Goal: Task Accomplishment & Management: Use online tool/utility

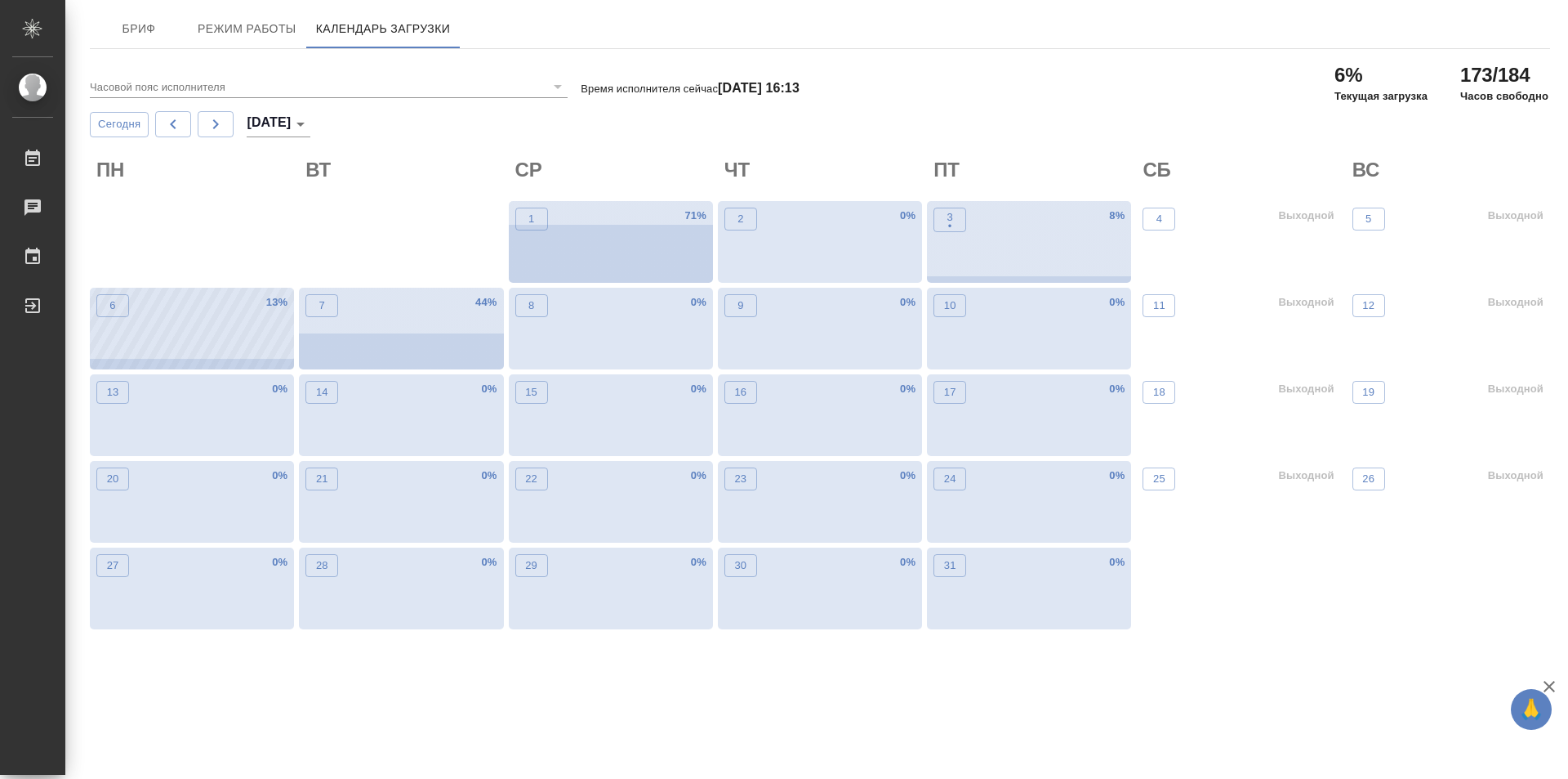
click at [200, 333] on div "6 13 %" at bounding box center [192, 328] width 204 height 82
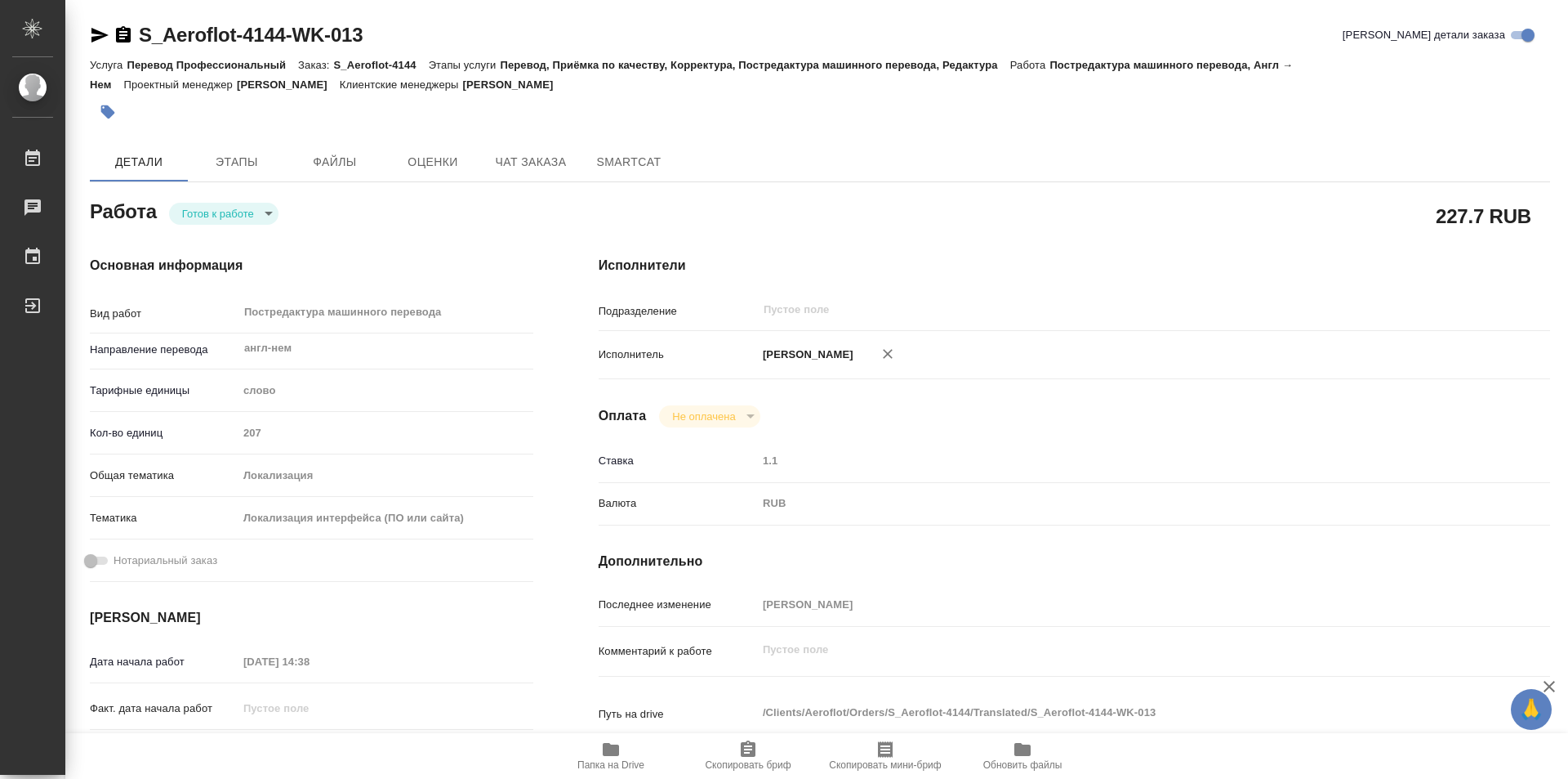
type textarea "x"
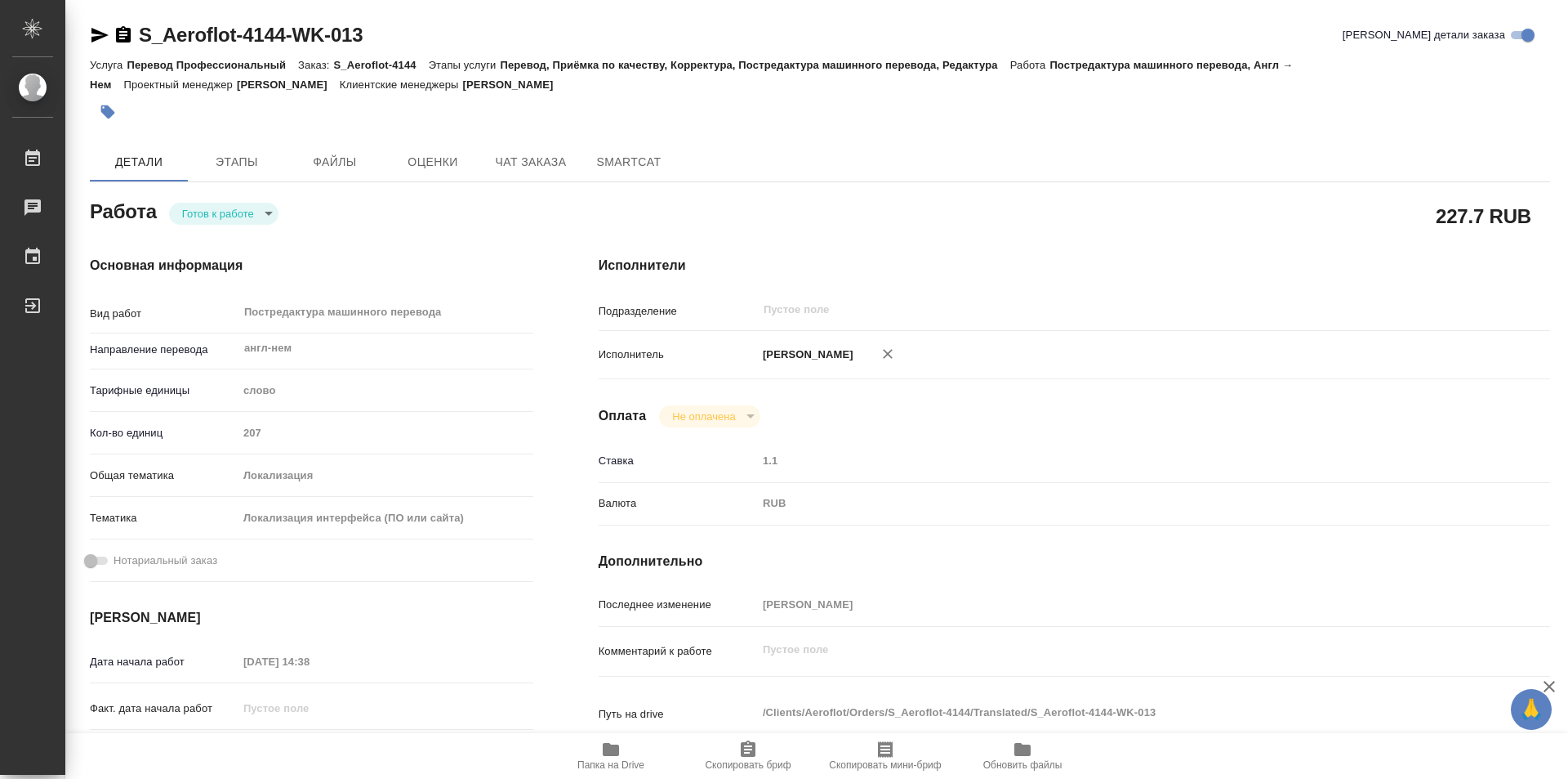
type textarea "x"
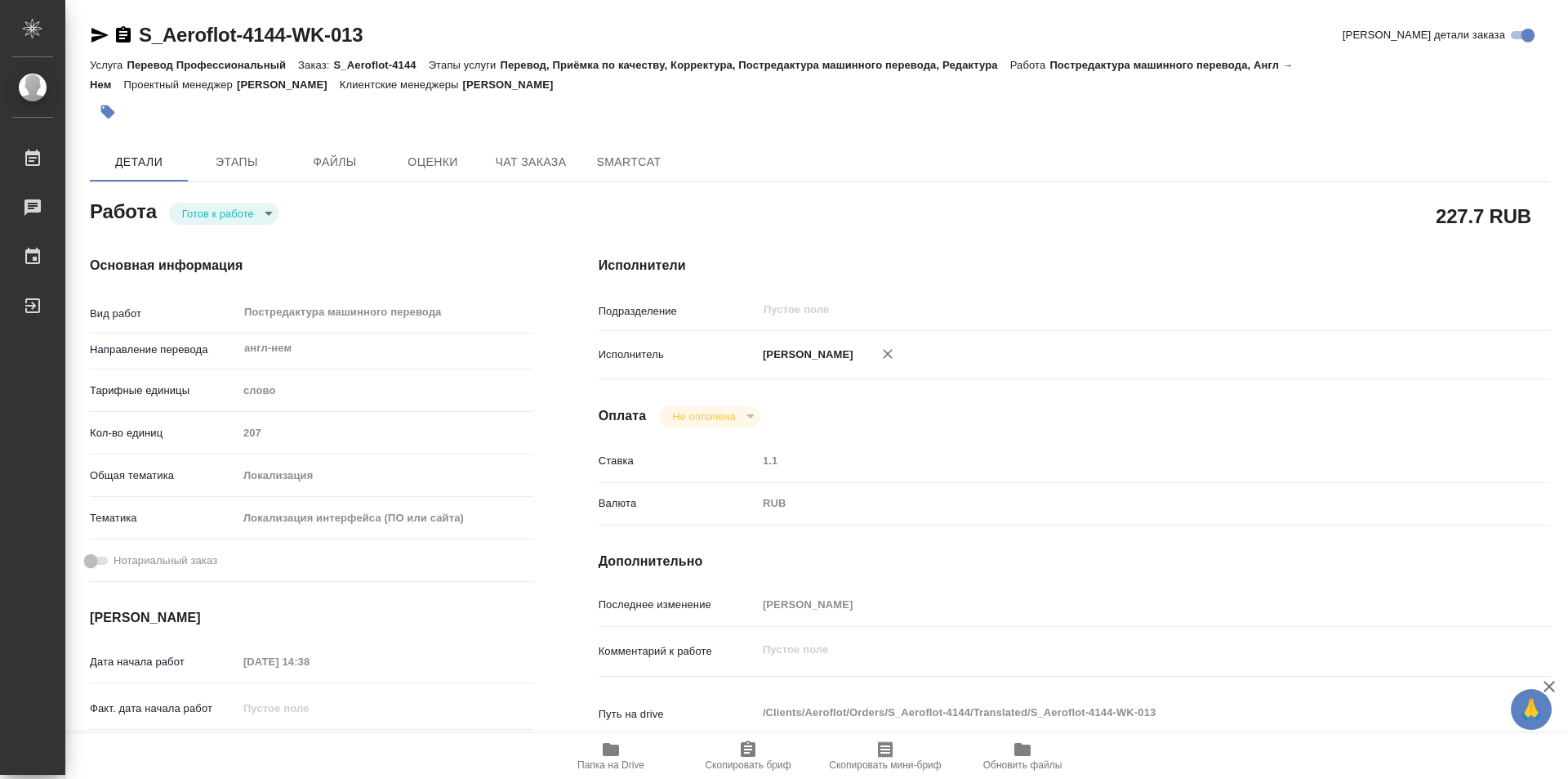
type textarea "x"
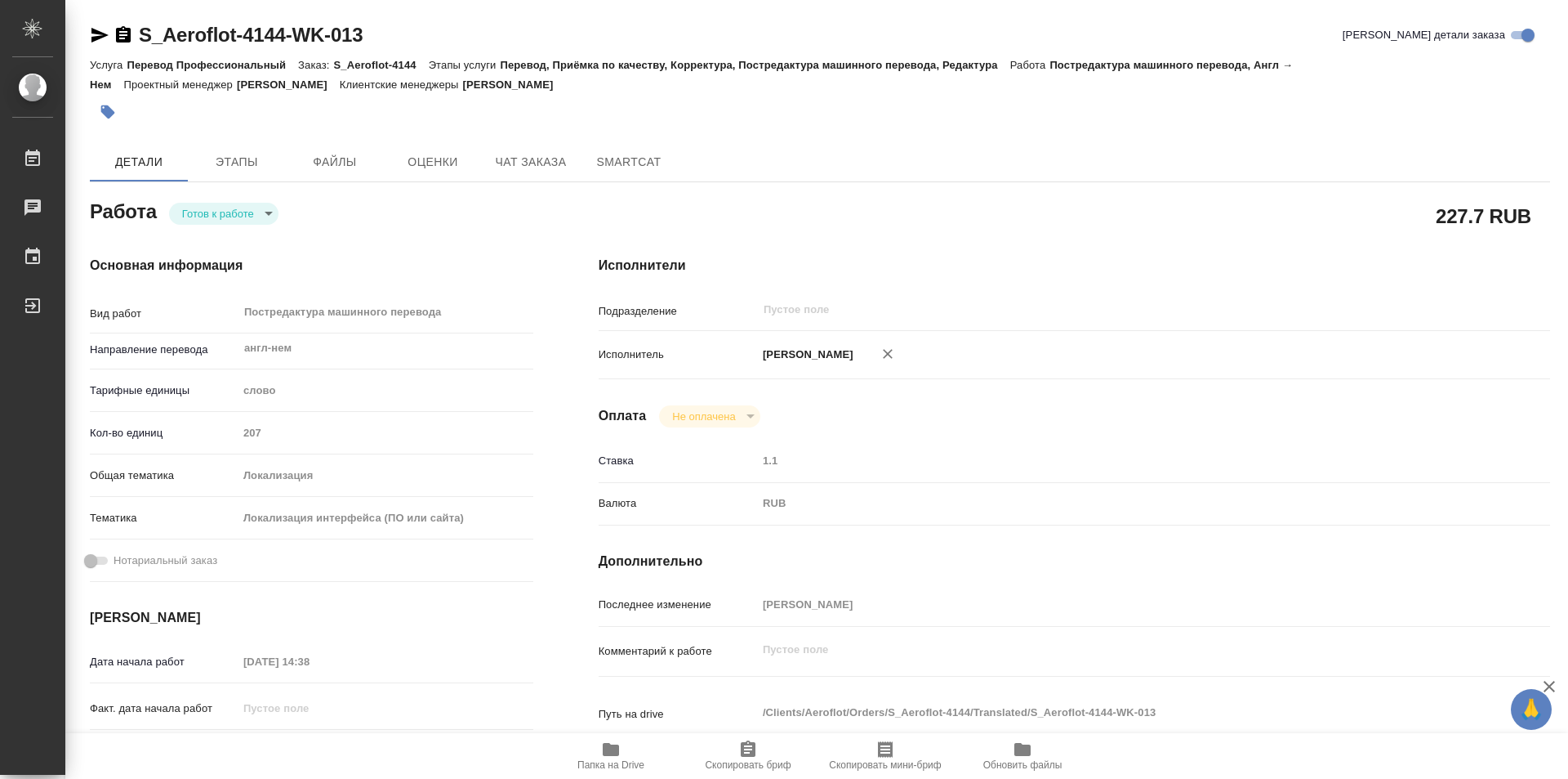
type textarea "x"
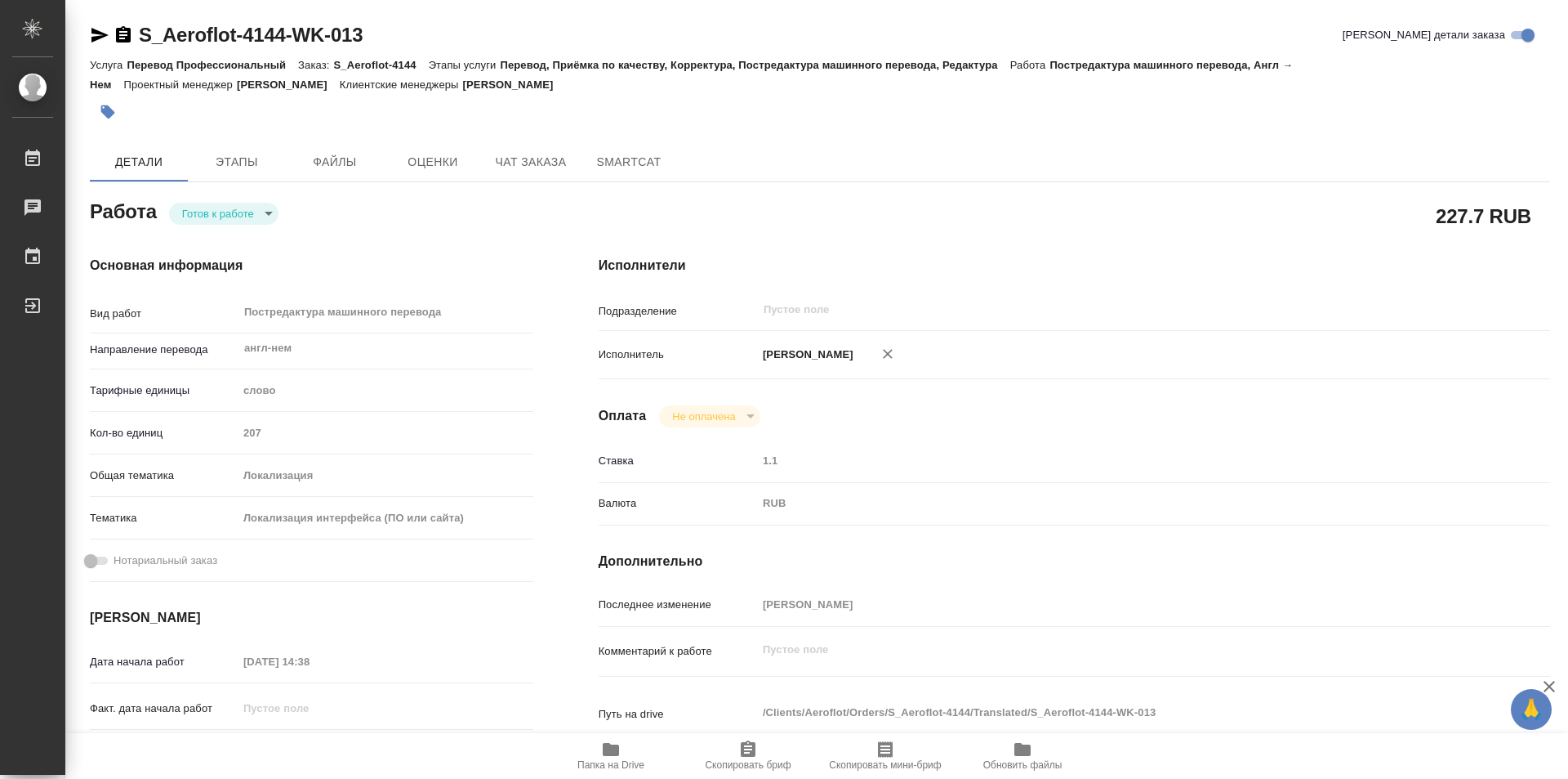
type textarea "x"
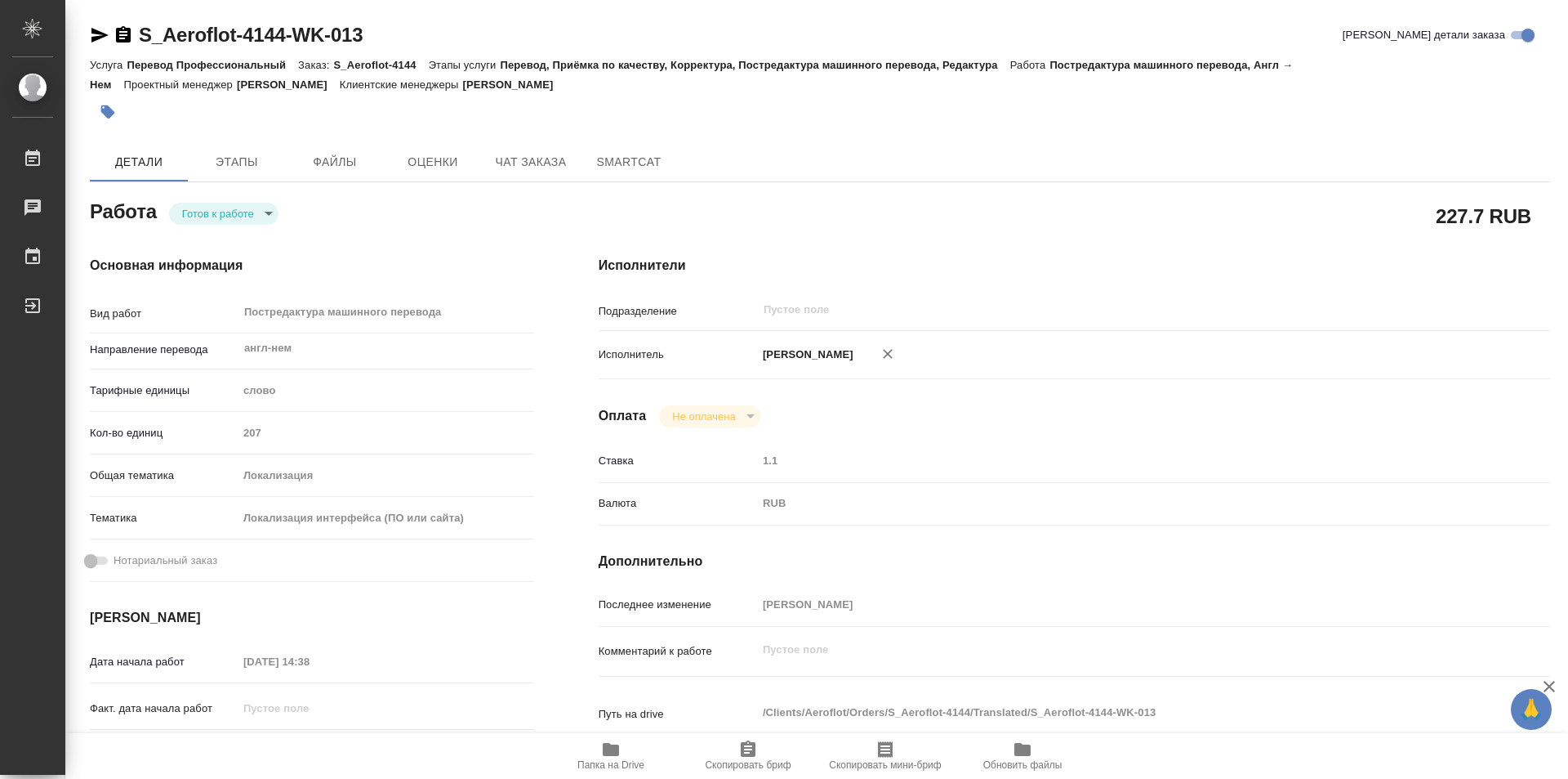
type textarea "x"
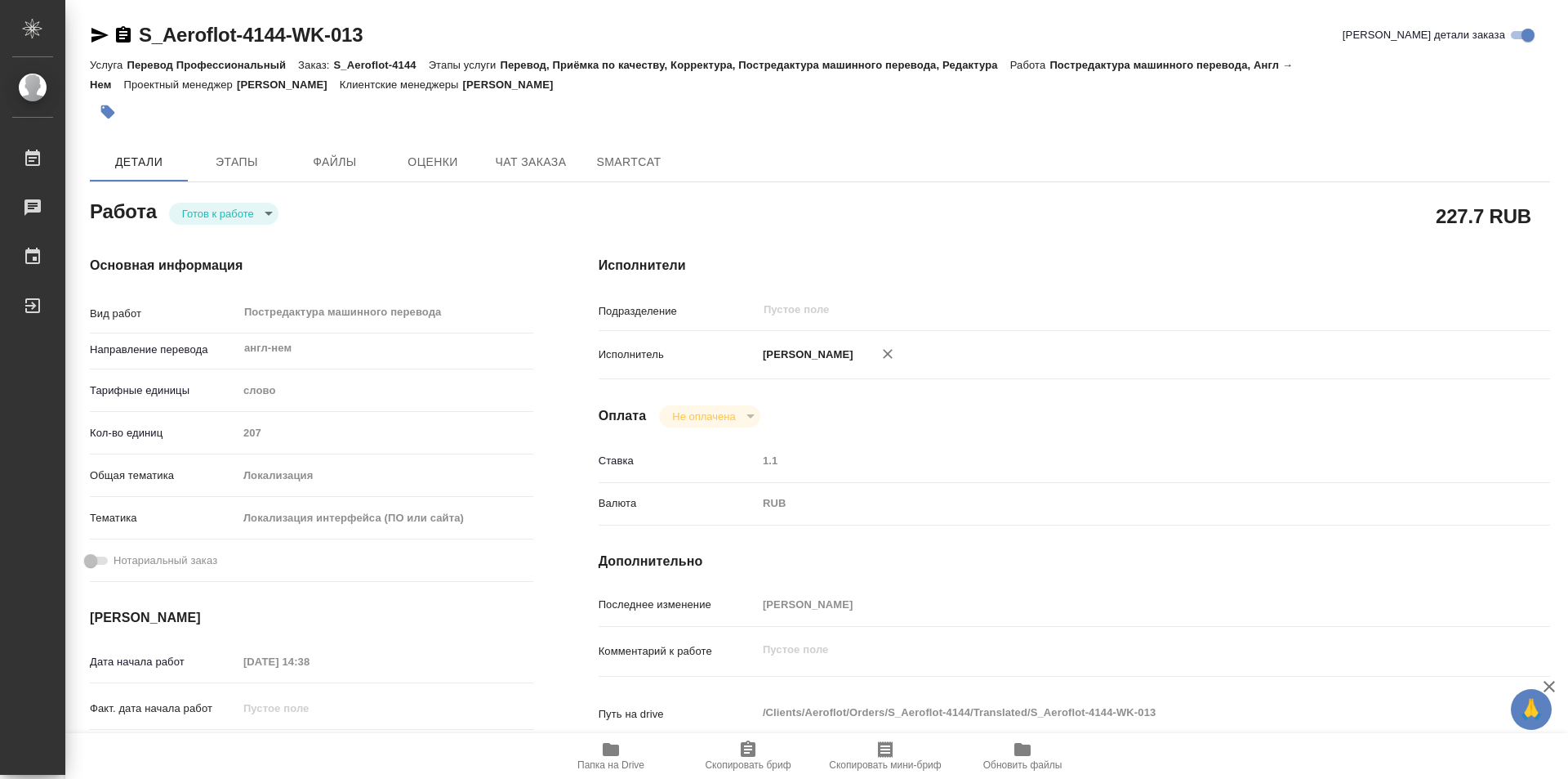
type textarea "x"
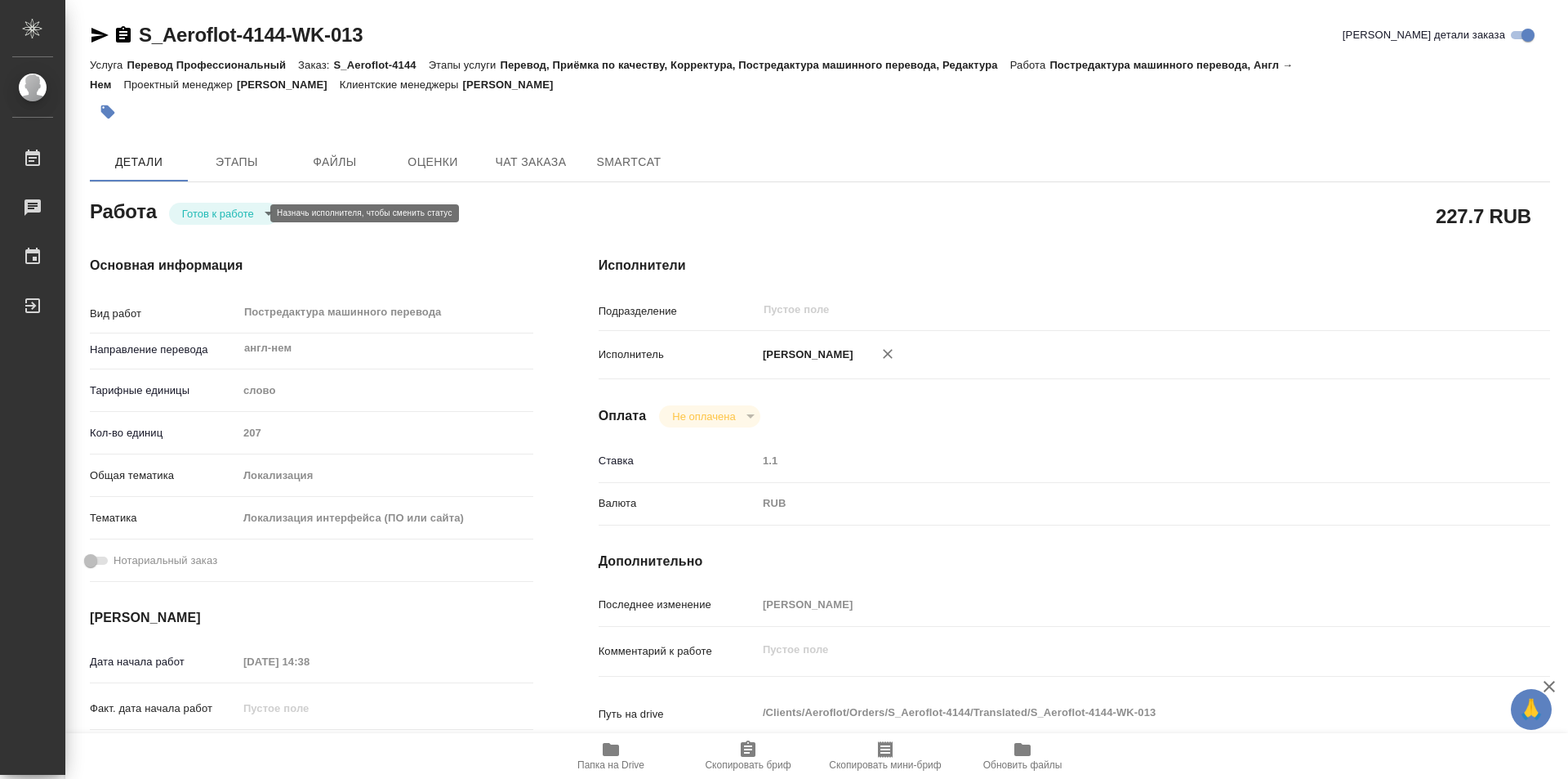
click at [257, 213] on body "🙏 .cls-1 fill:#fff; AWATERA Kozinets Larisa Работы 0 Чаты График Выйти S_Aerofl…" at bounding box center [784, 389] width 1568 height 779
click at [202, 213] on button "В работе" at bounding box center [209, 213] width 54 height 18
type textarea "x"
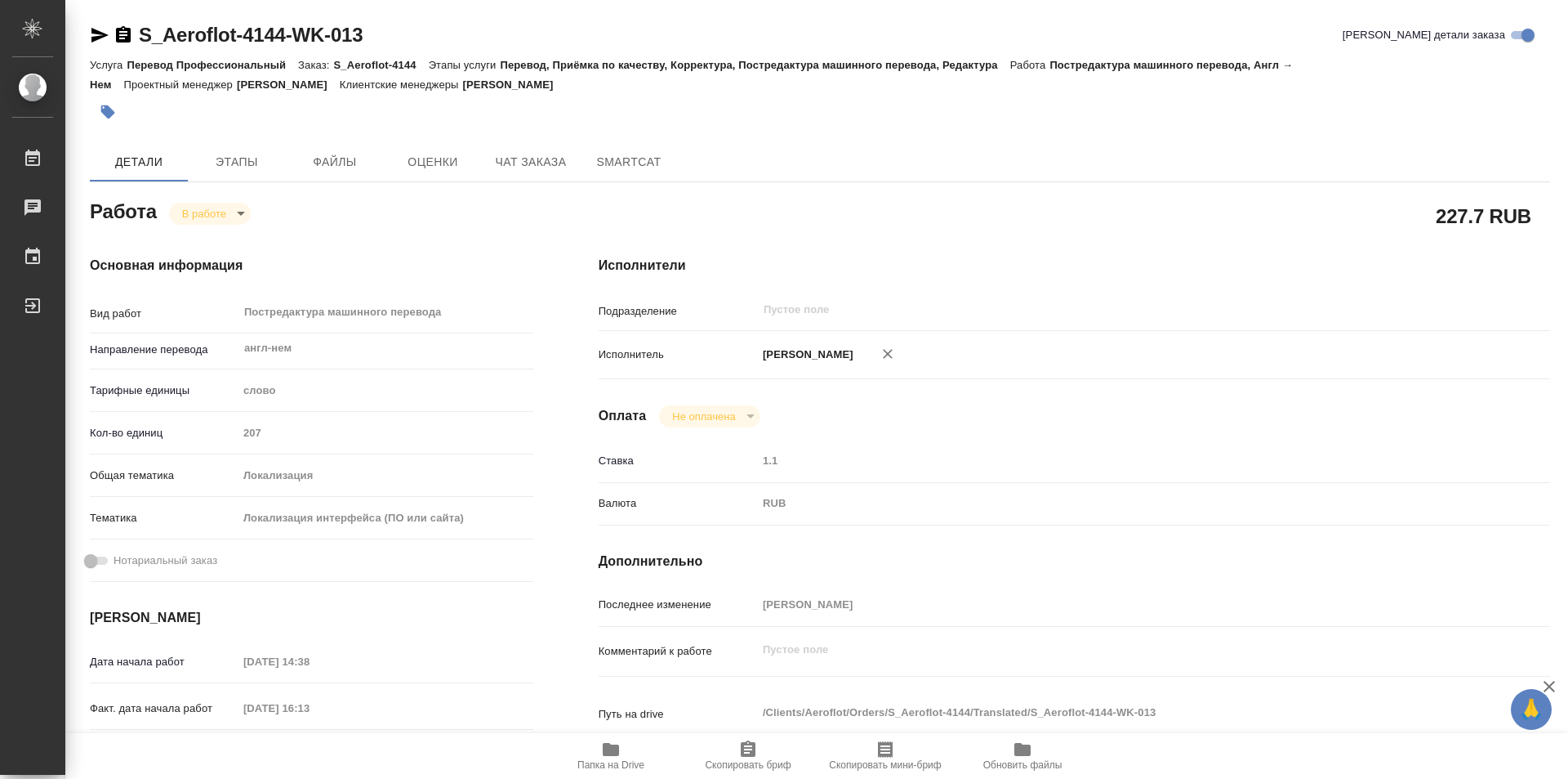
type textarea "x"
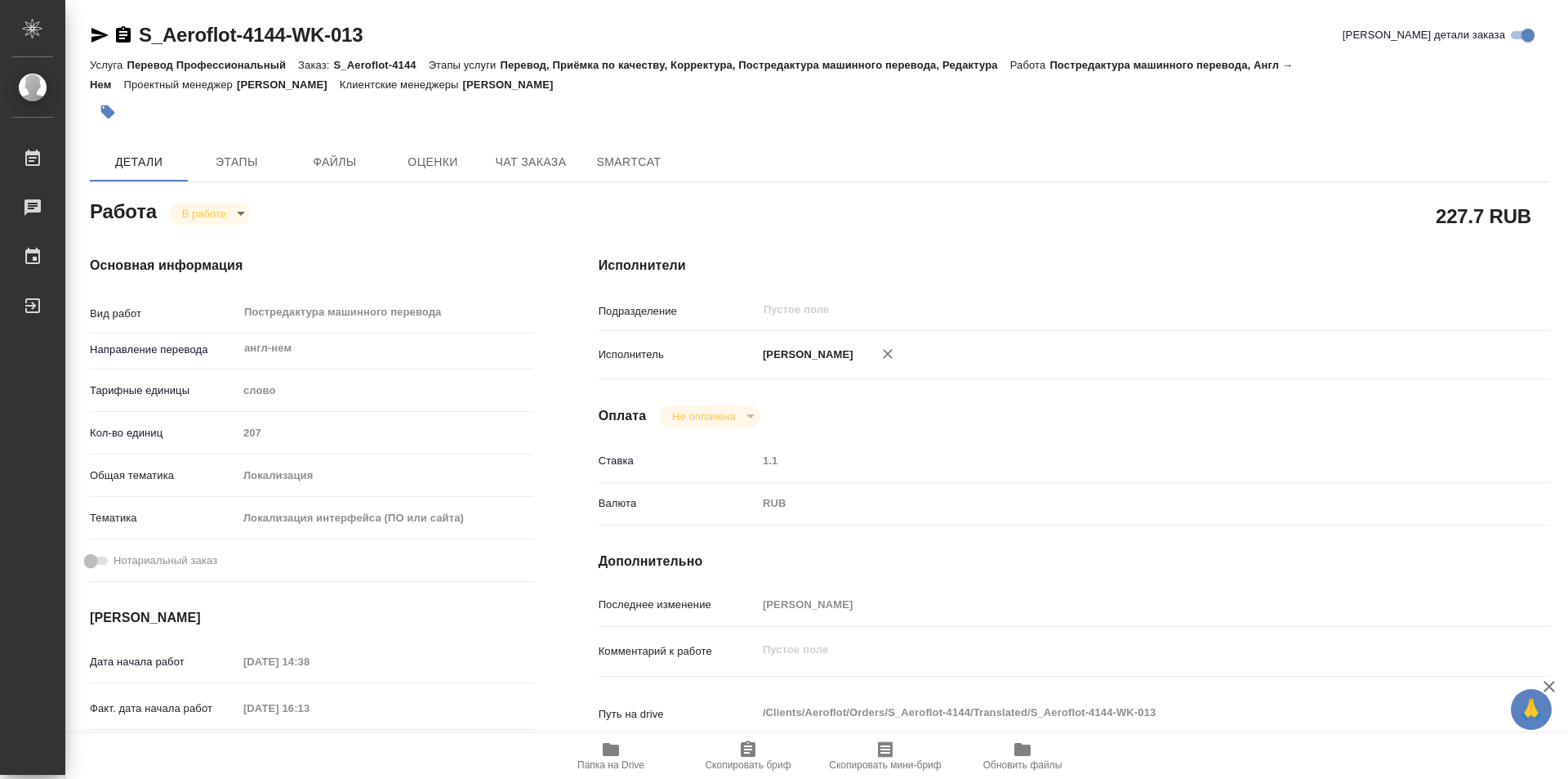
type textarea "x"
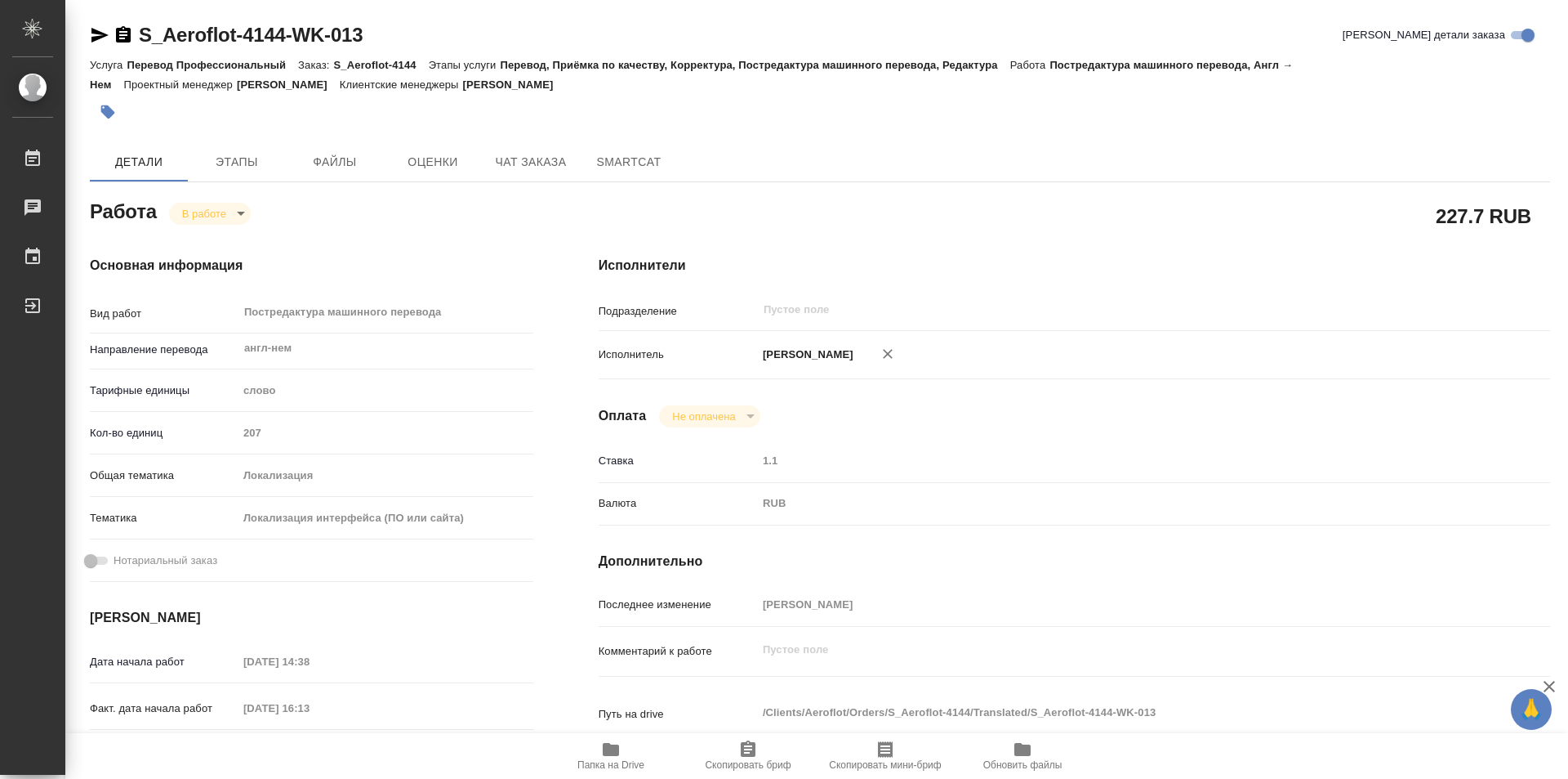
type textarea "x"
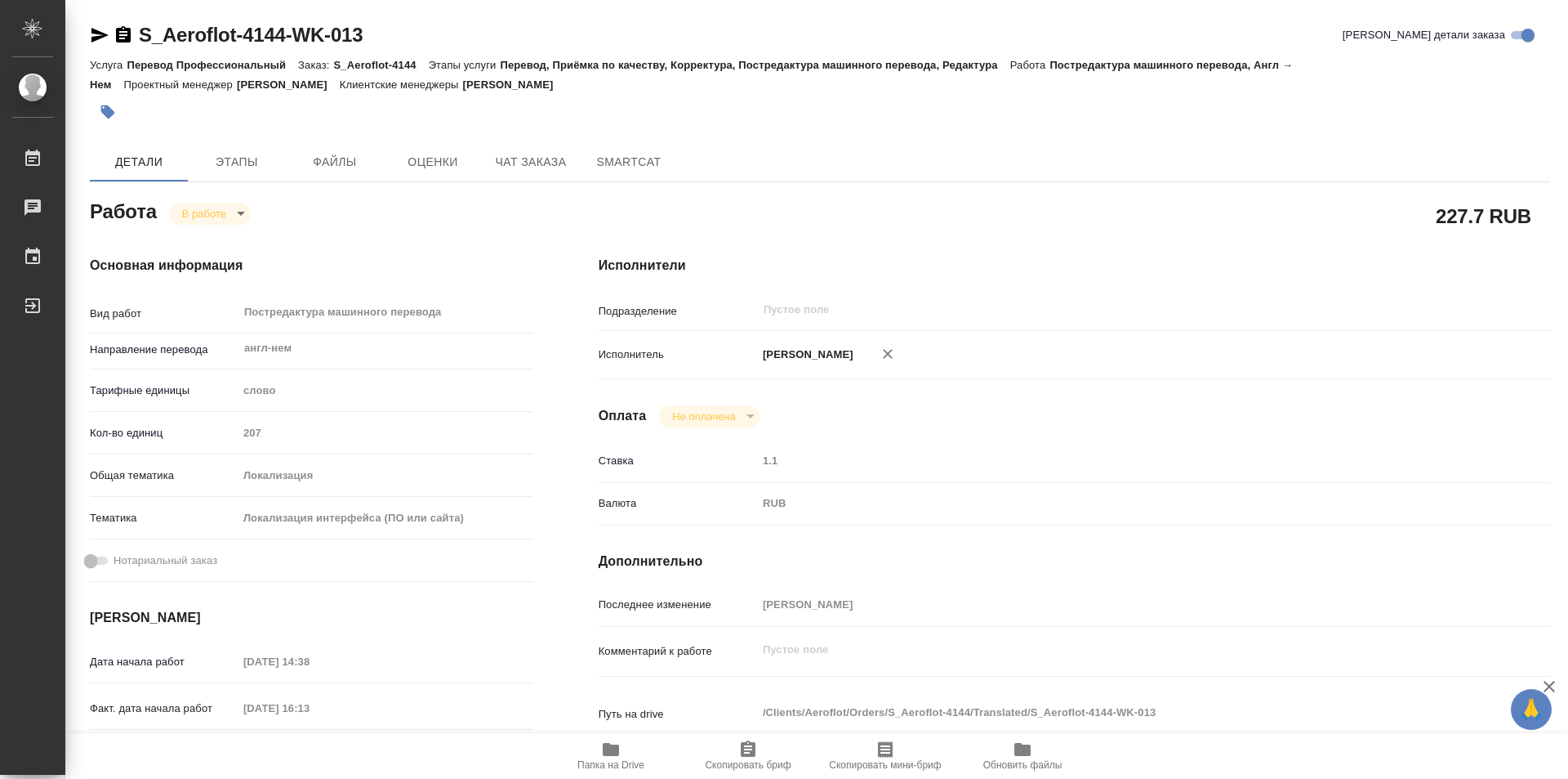
type textarea "x"
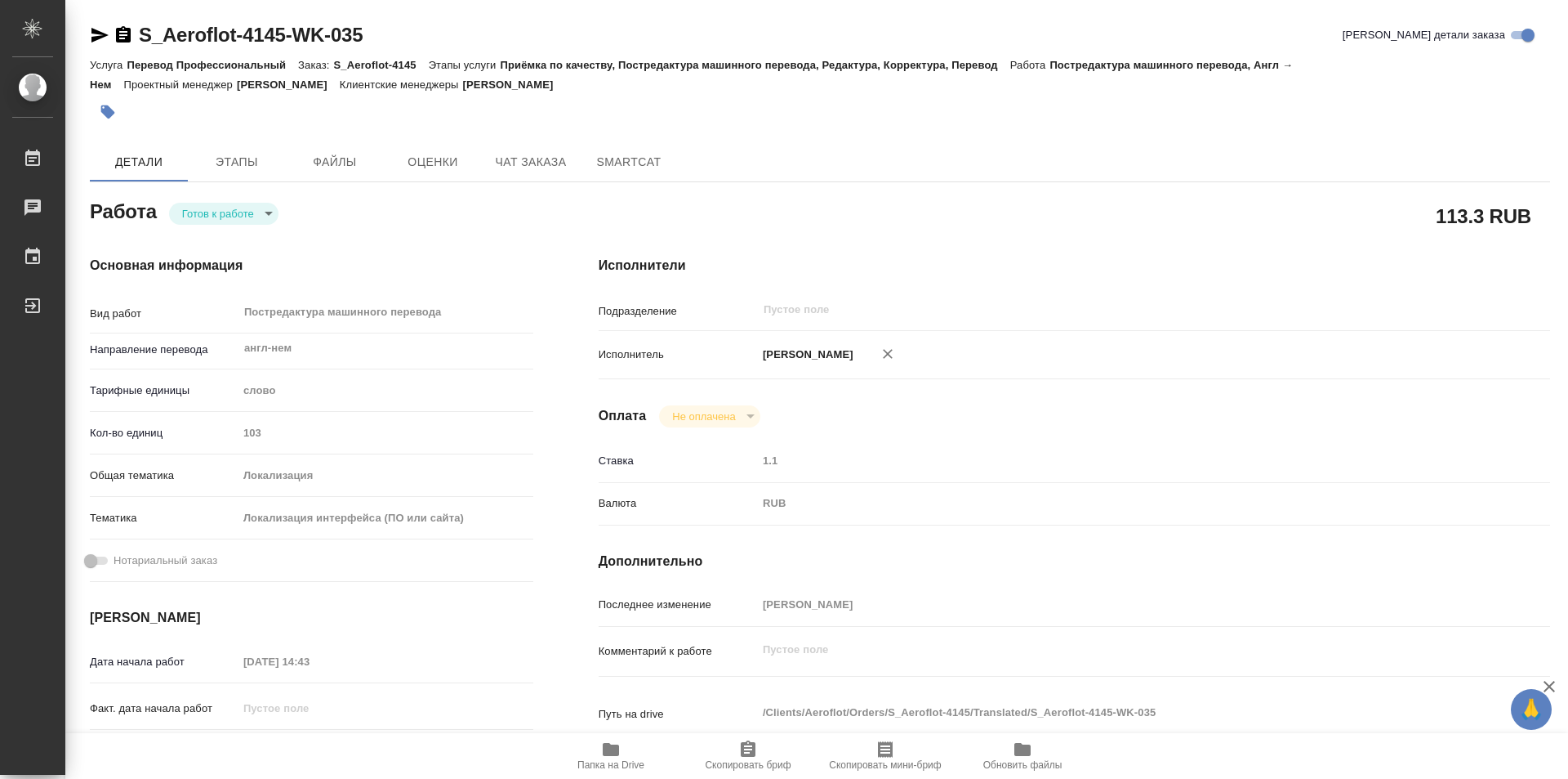
type textarea "x"
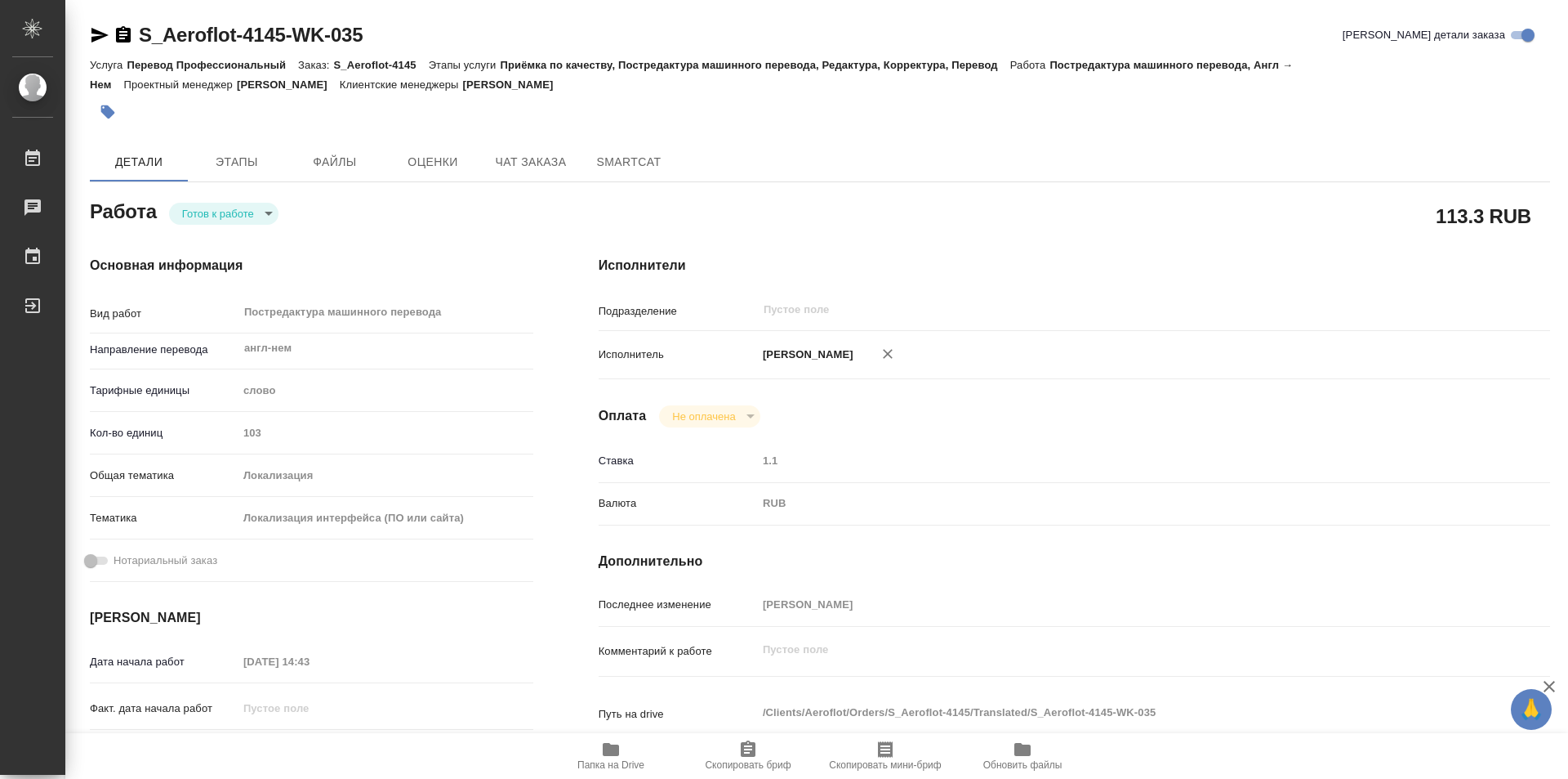
type textarea "x"
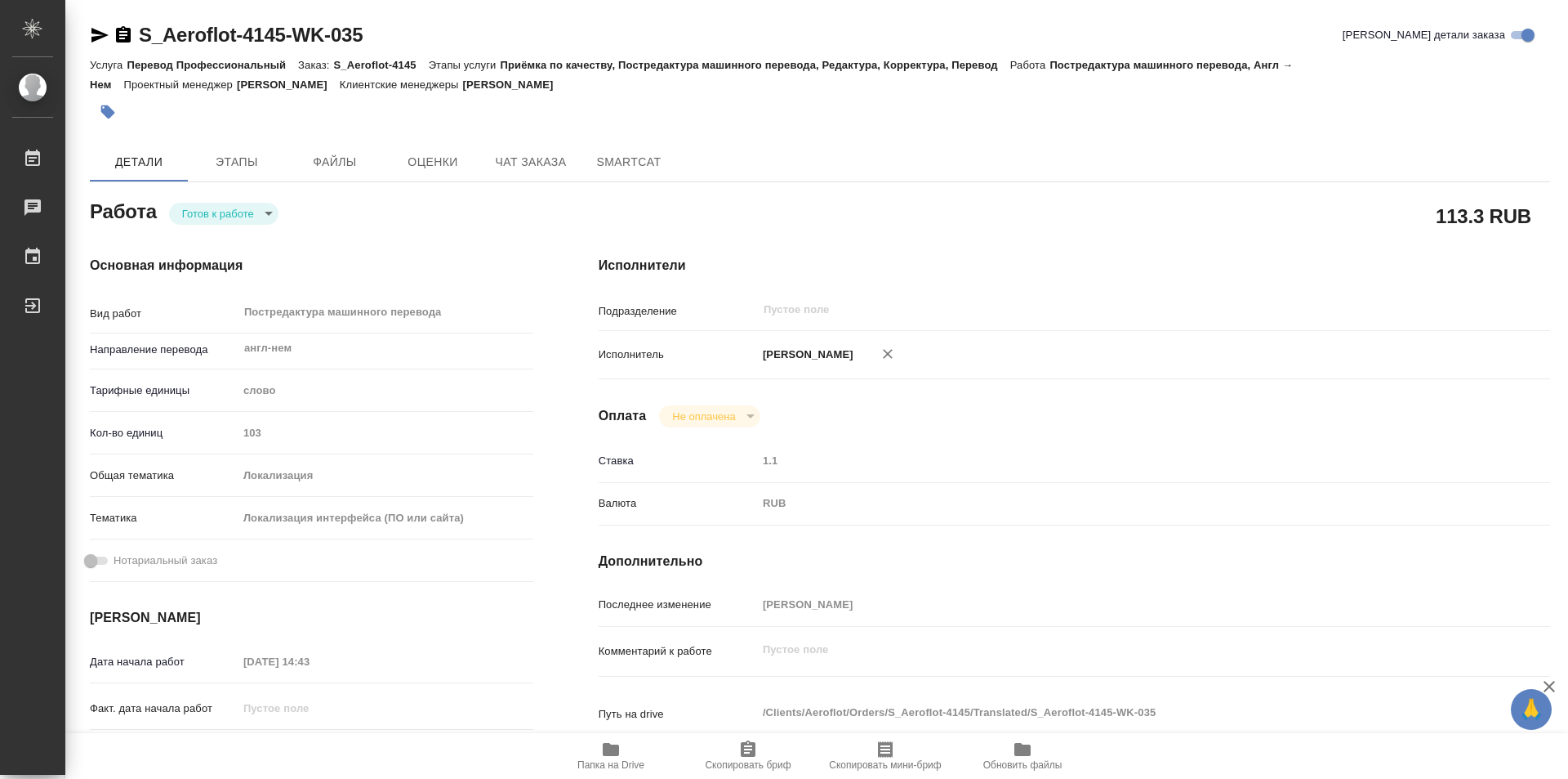
type textarea "x"
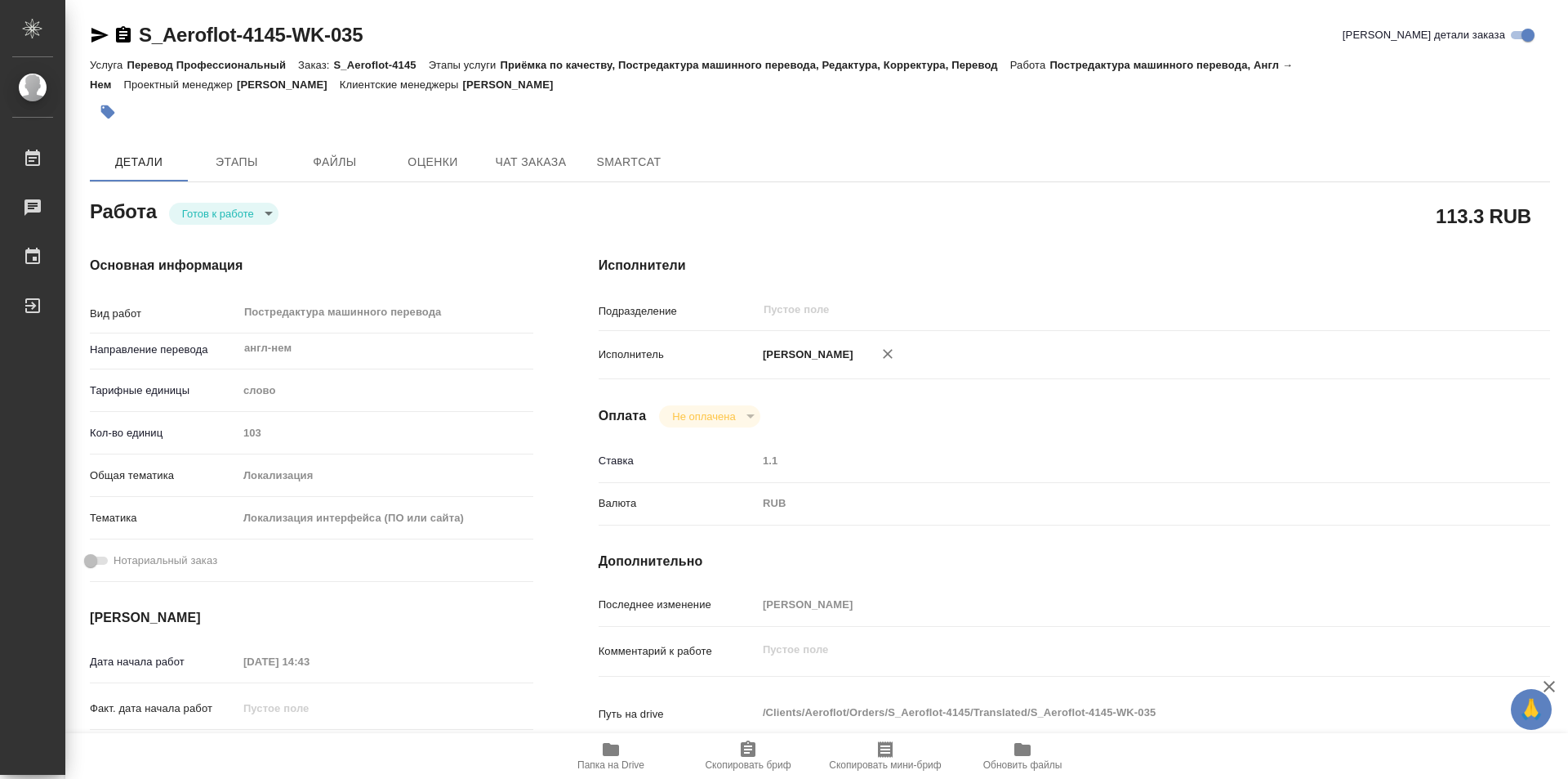
type textarea "x"
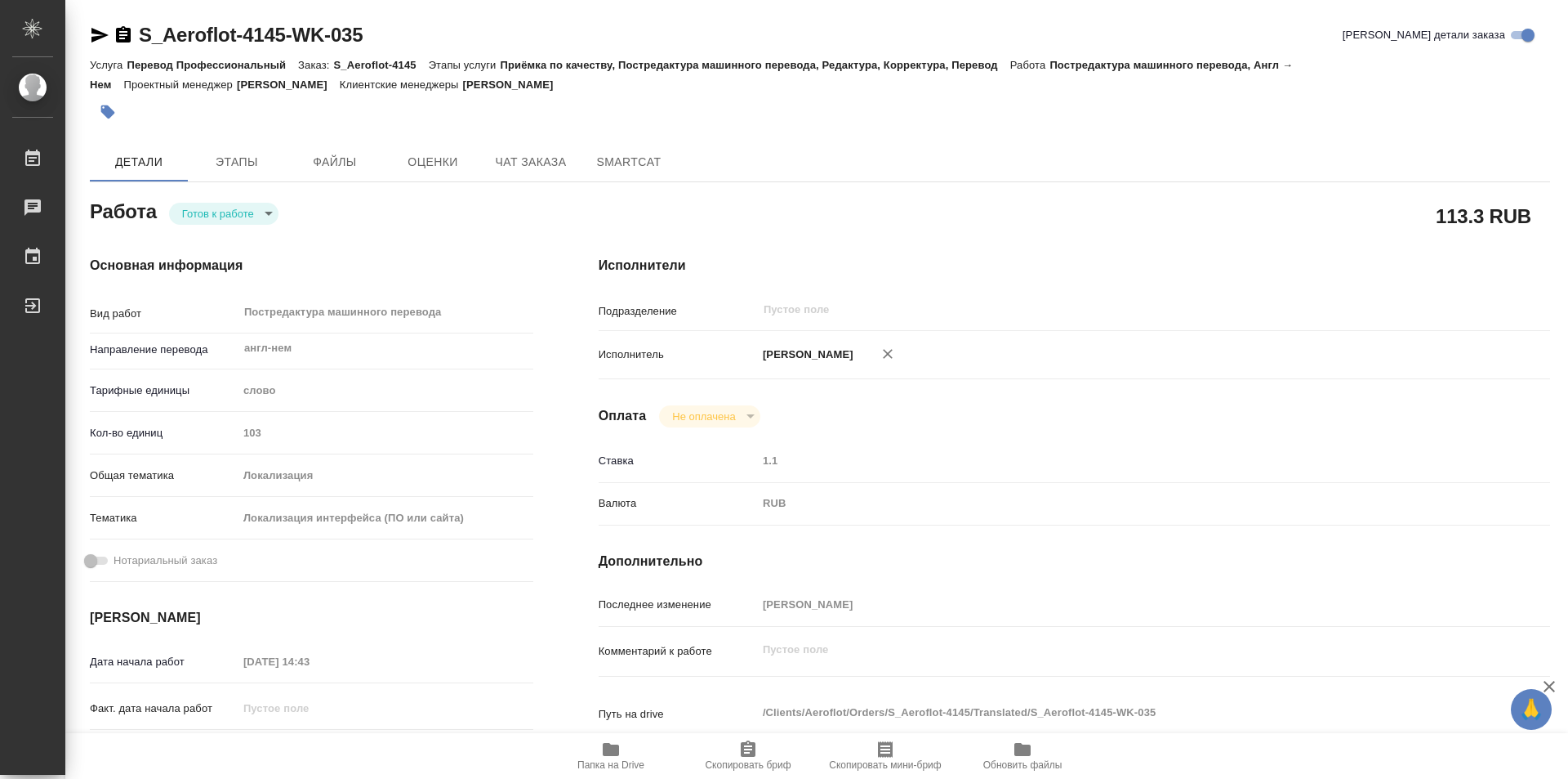
type textarea "x"
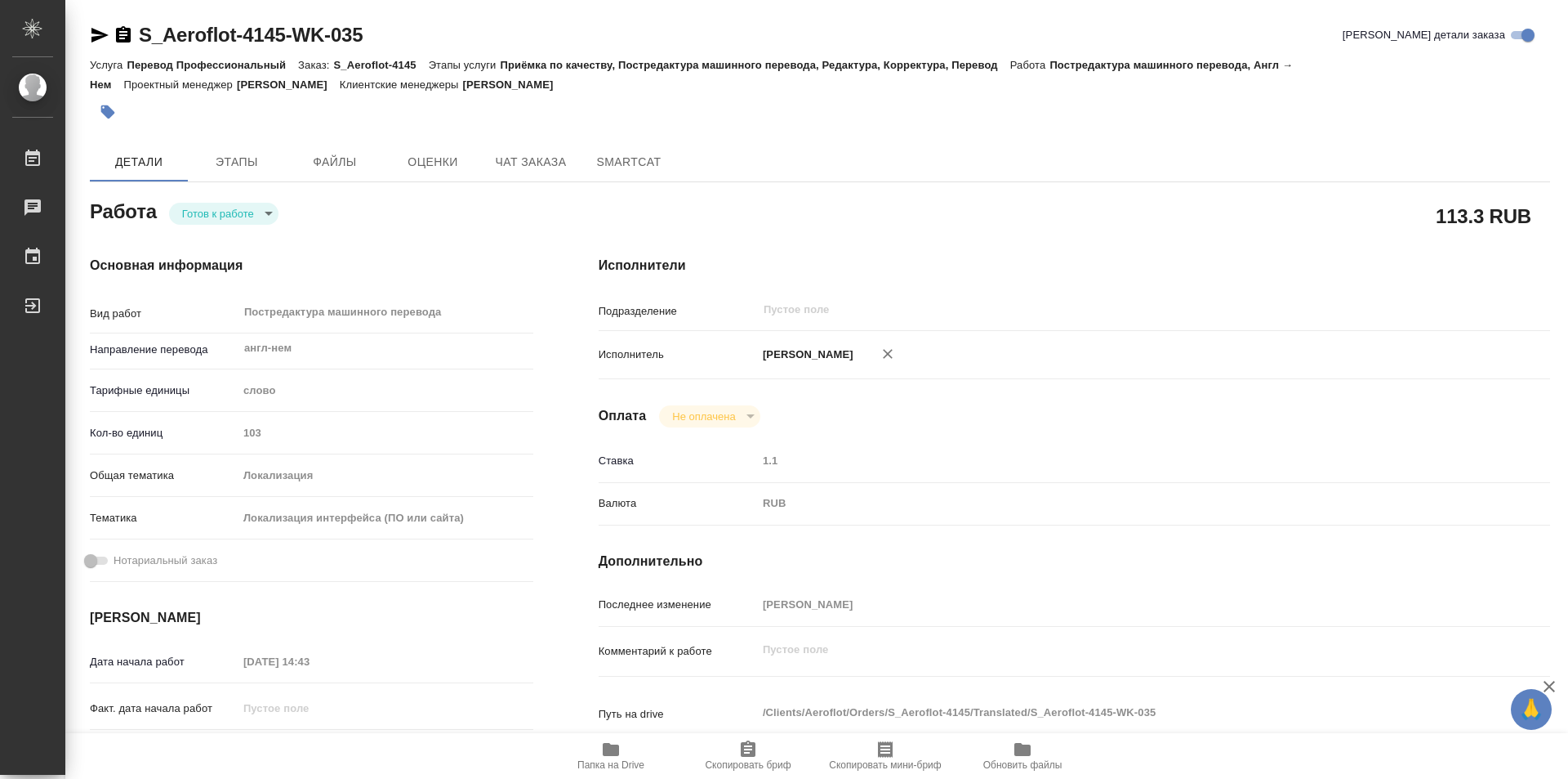
type textarea "x"
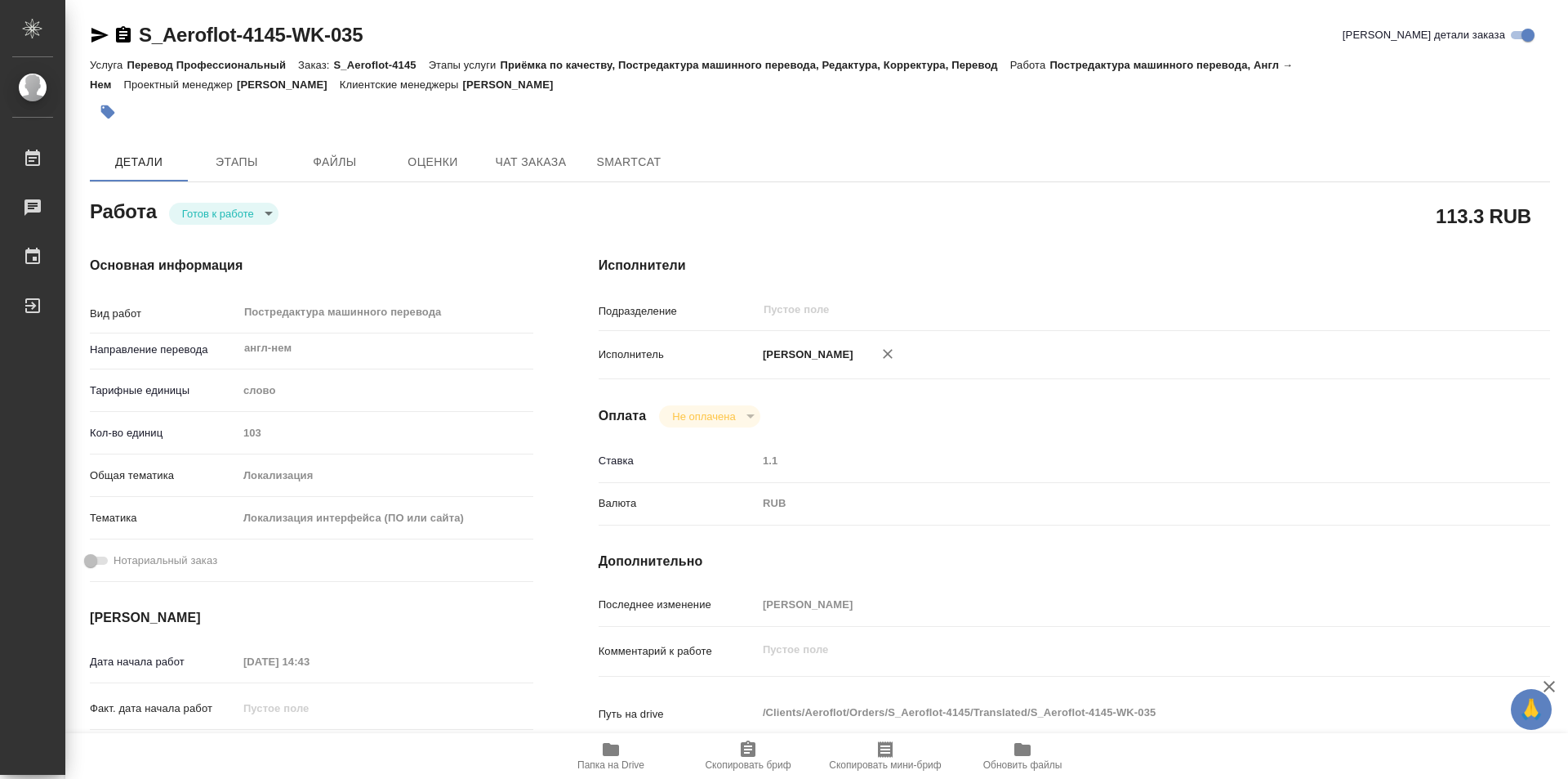
type textarea "x"
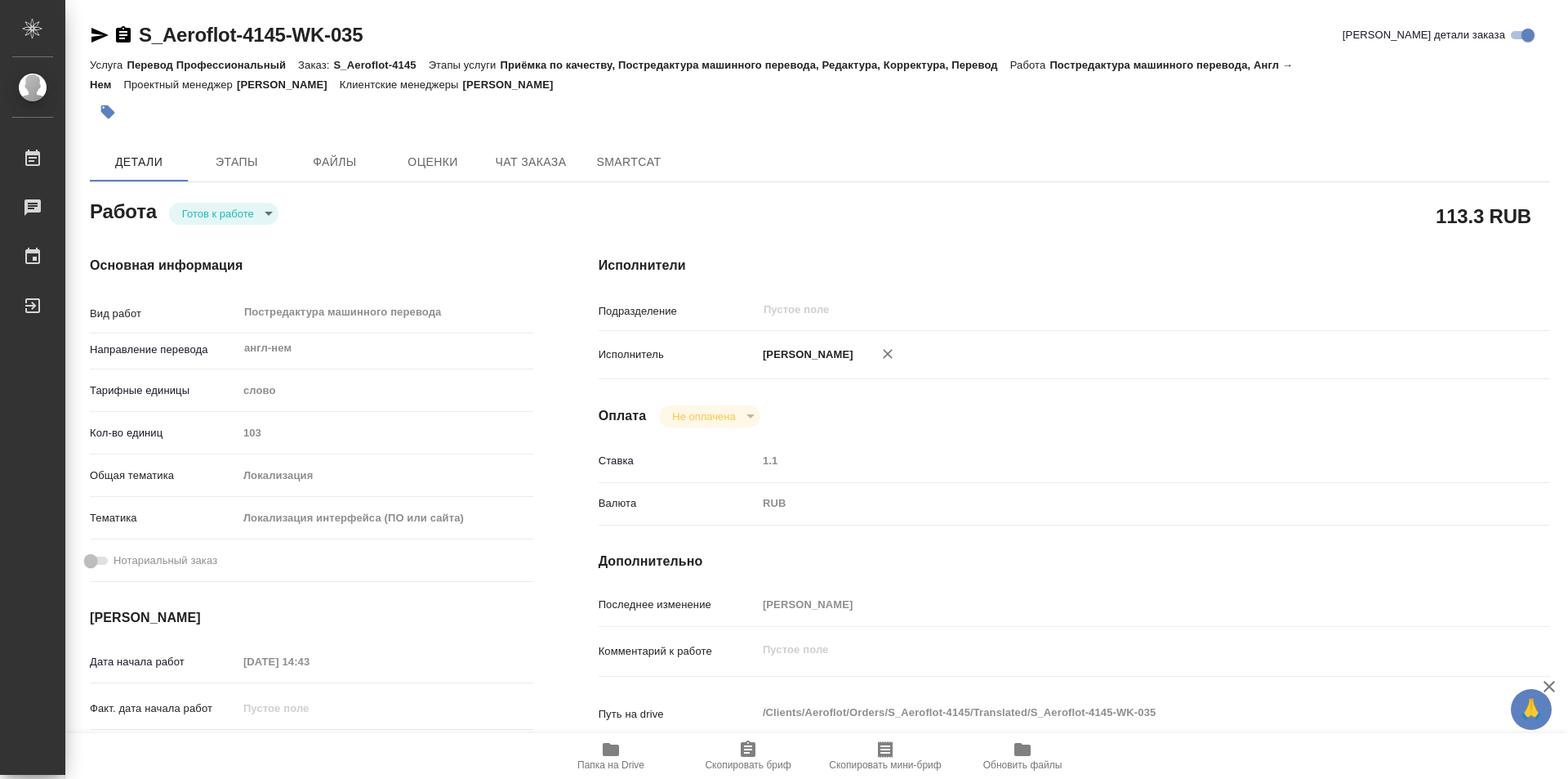
type textarea "x"
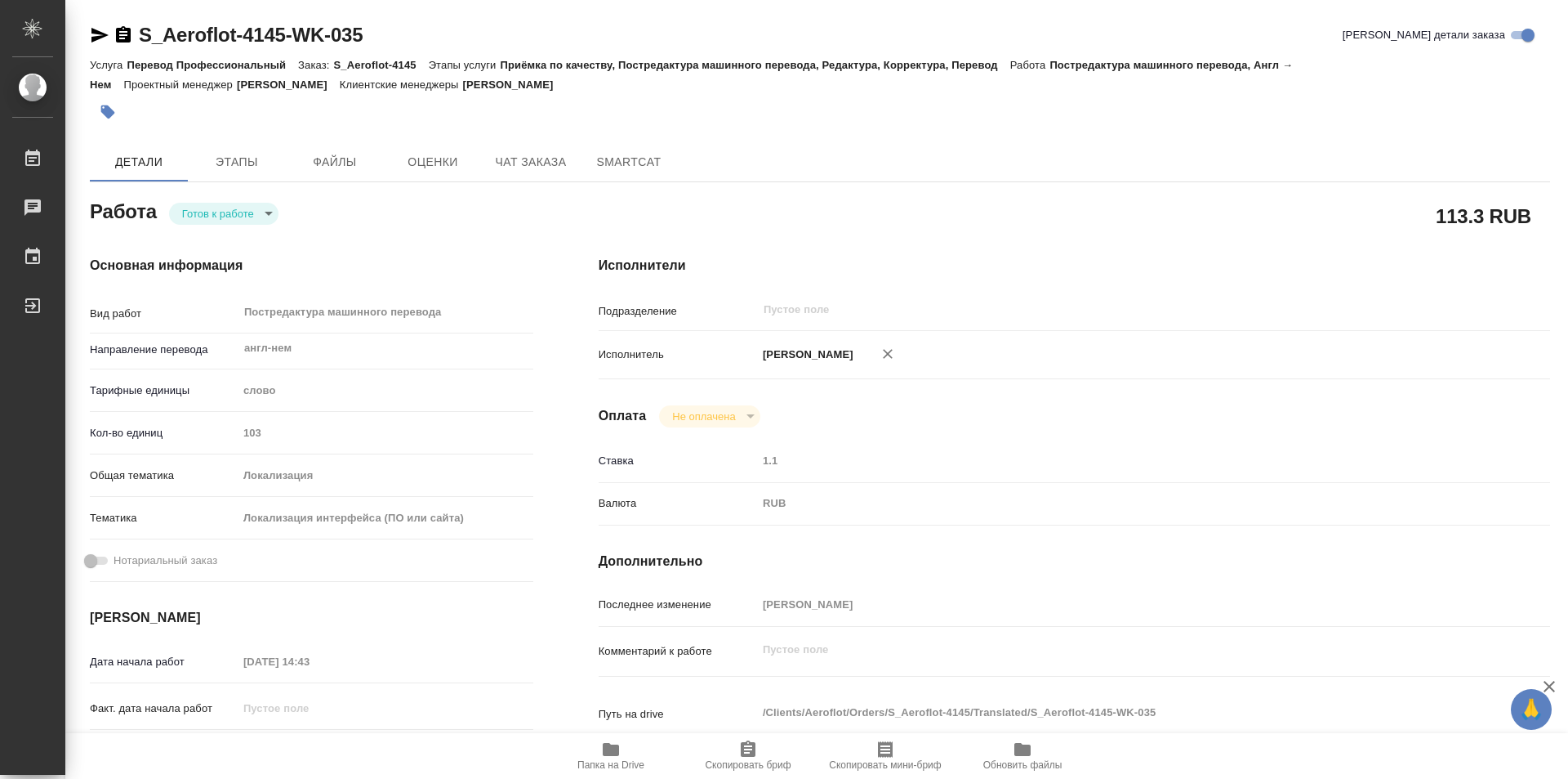
type textarea "x"
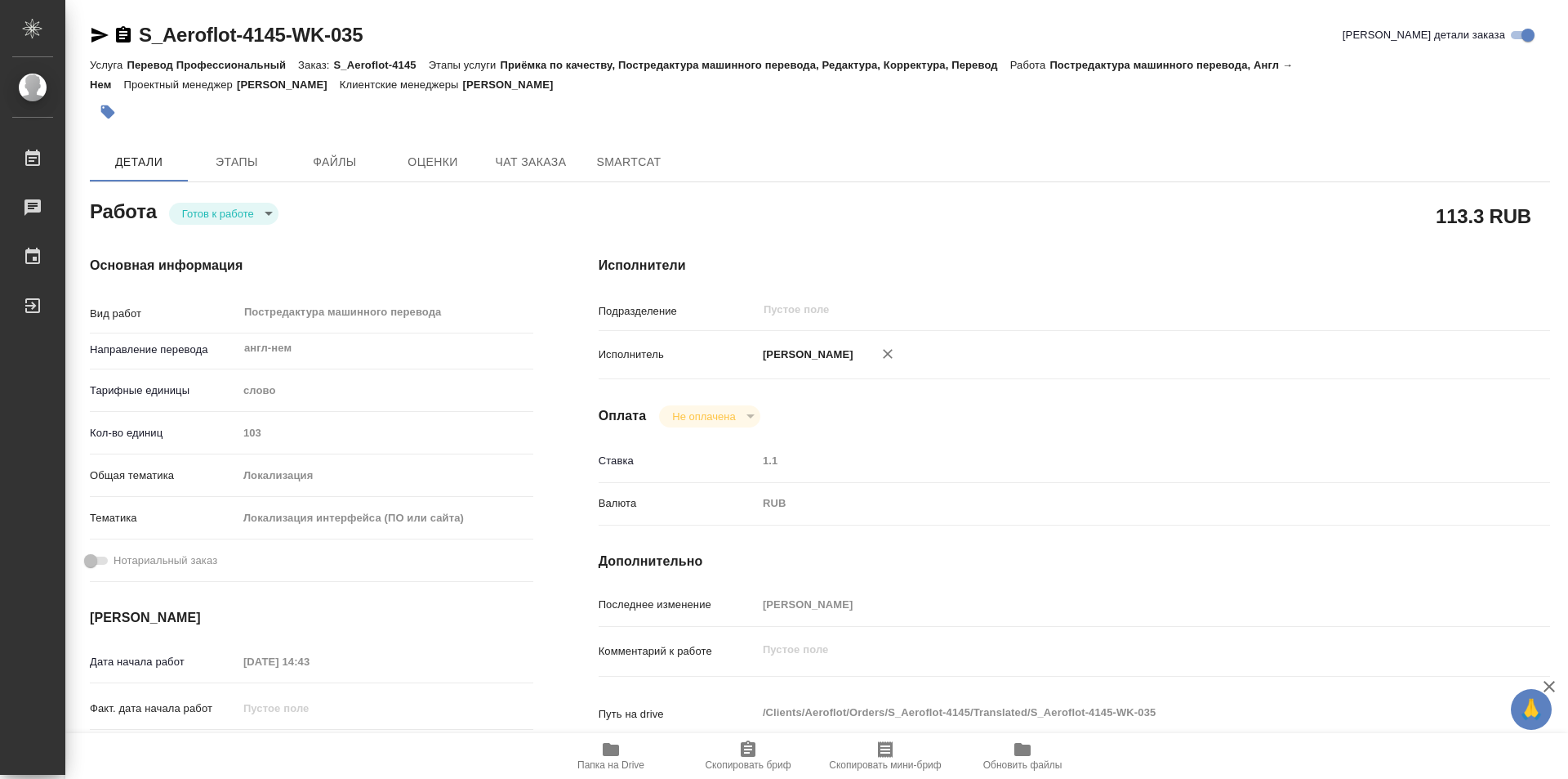
type textarea "x"
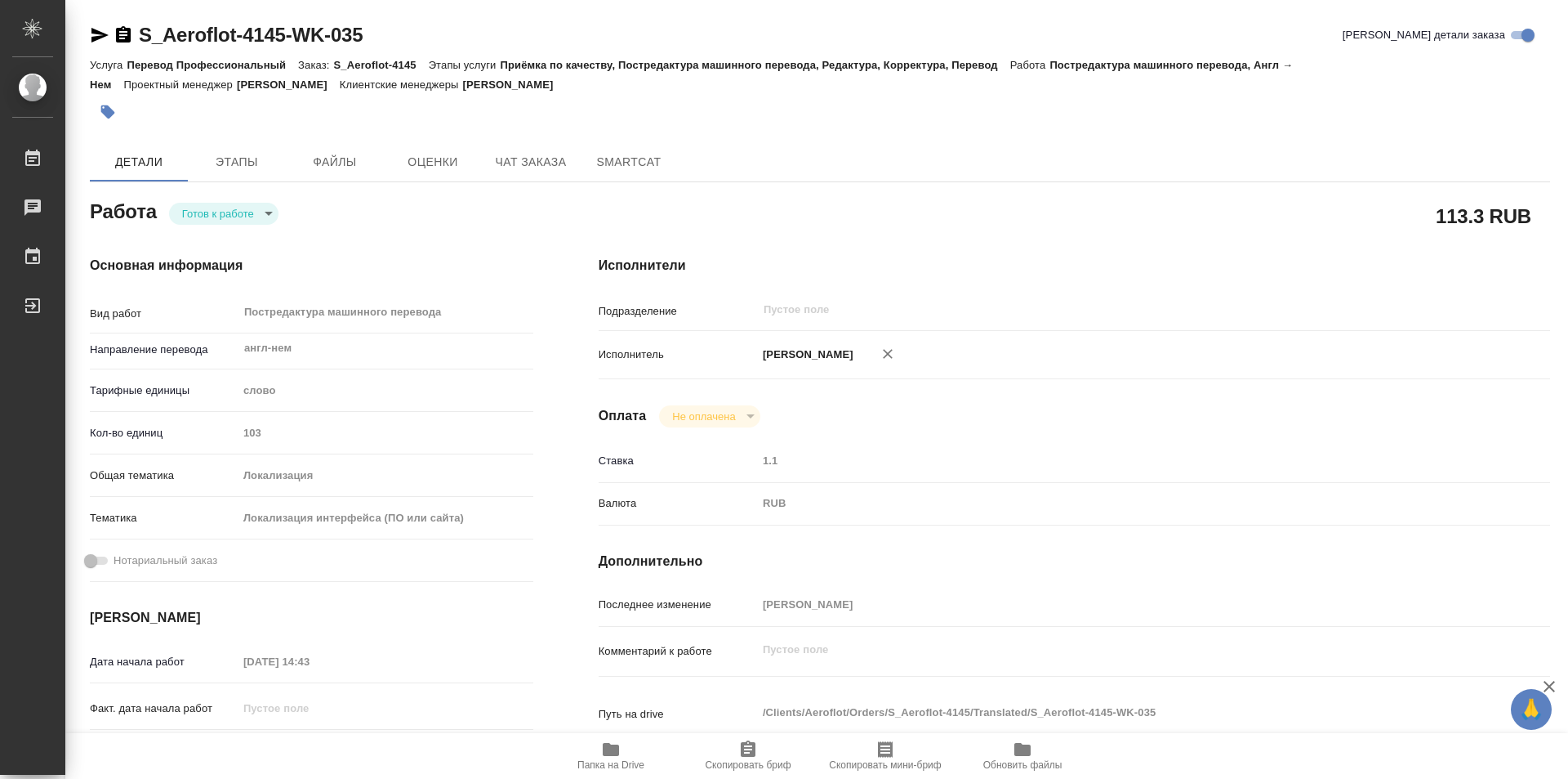
type textarea "x"
click at [260, 216] on body "🙏 .cls-1 fill:#fff; AWATERA Kozinets Larisa Работы 0 Чаты График Выйти S_Aerofl…" at bounding box center [784, 389] width 1568 height 779
click at [198, 213] on button "В работе" at bounding box center [209, 213] width 54 height 18
type textarea "x"
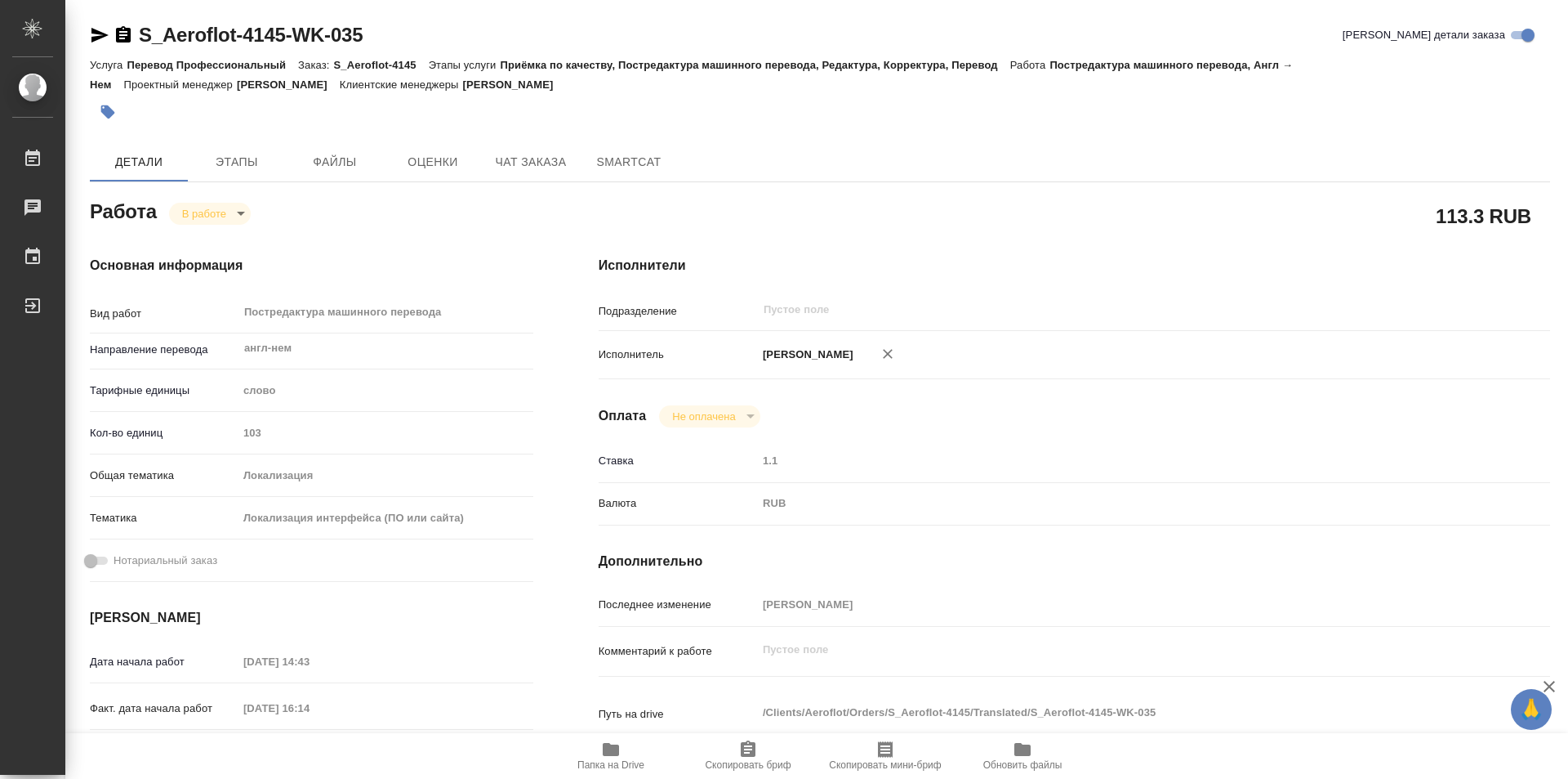
type textarea "x"
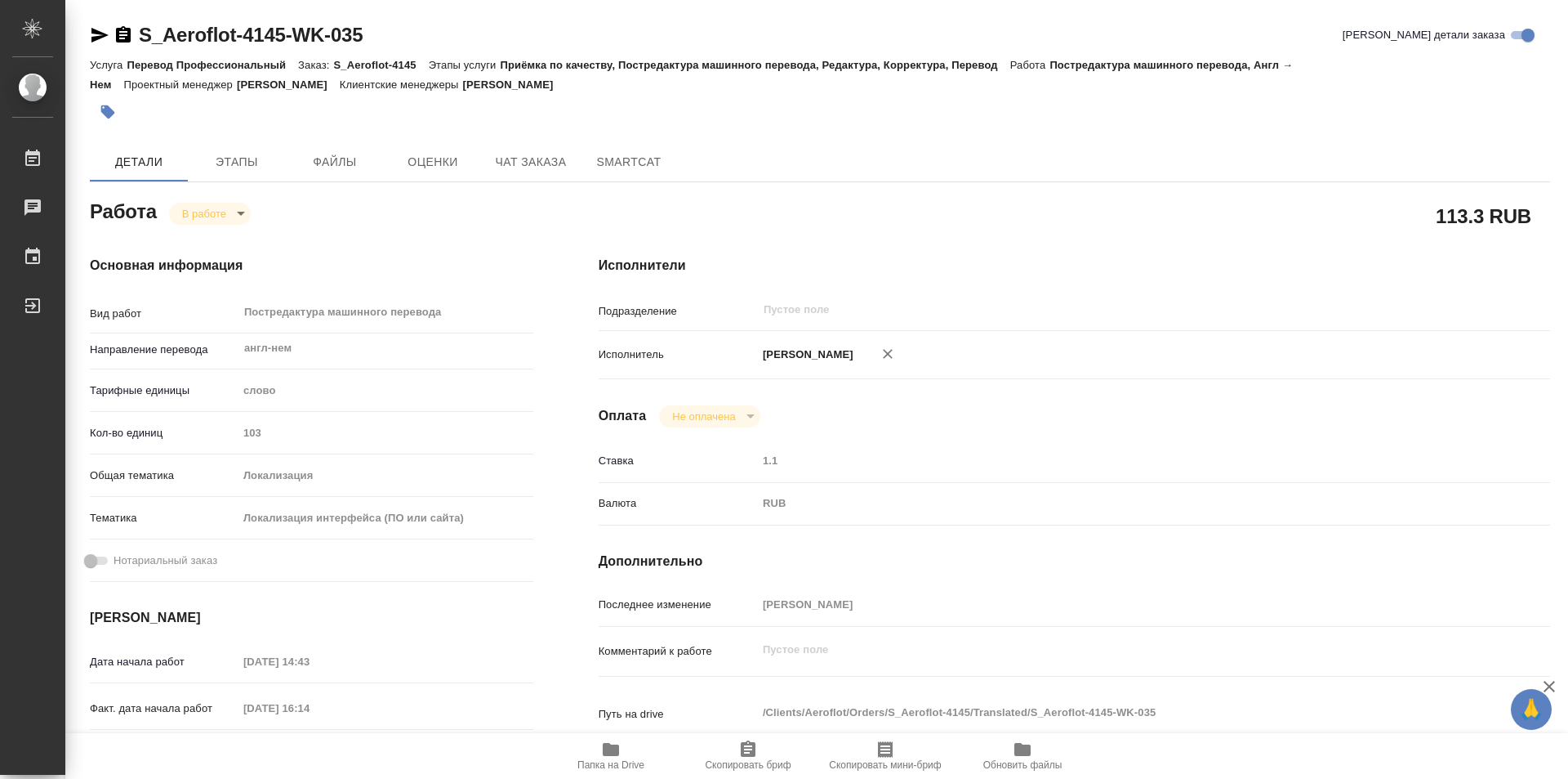
type textarea "x"
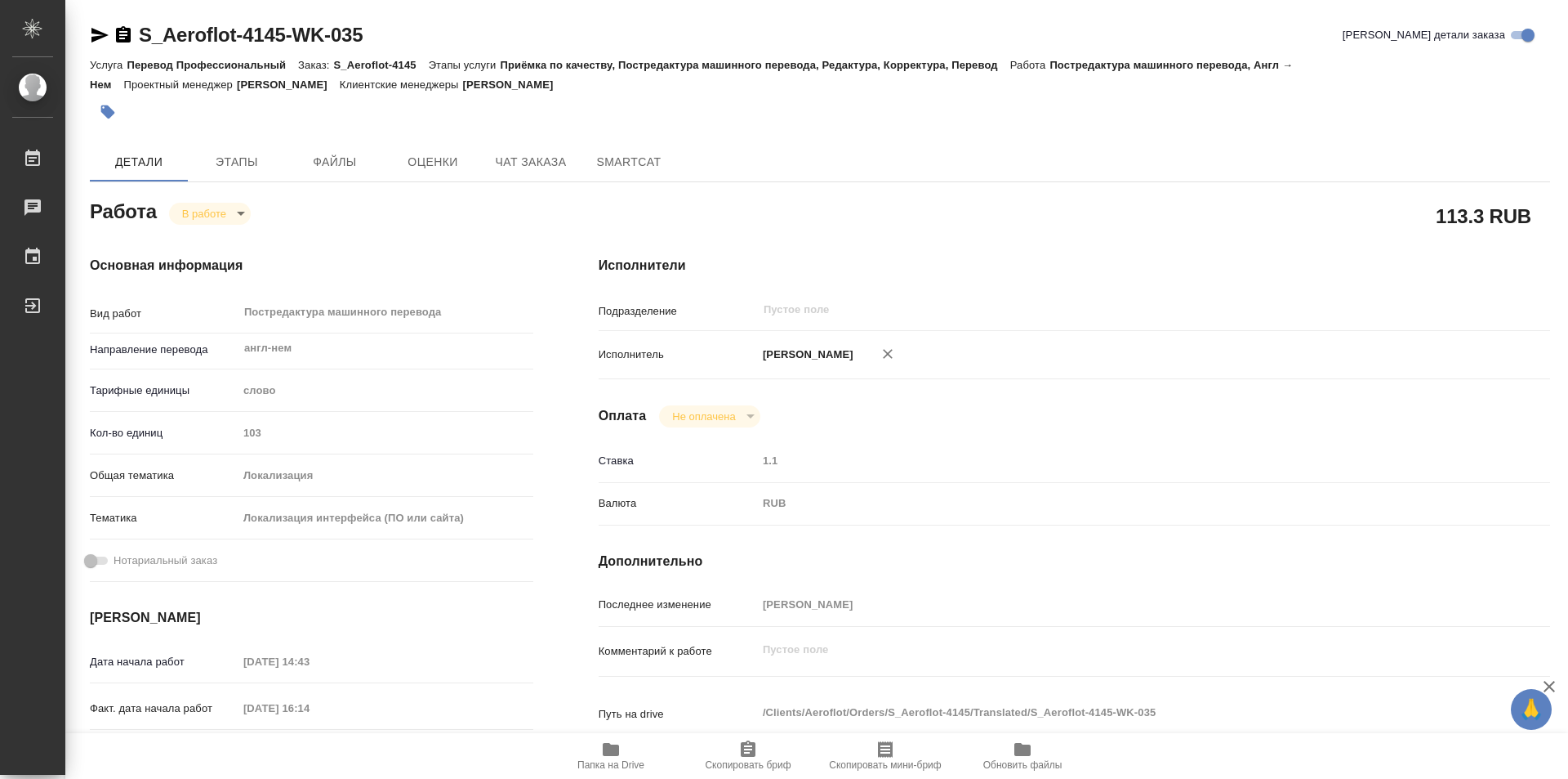
type textarea "x"
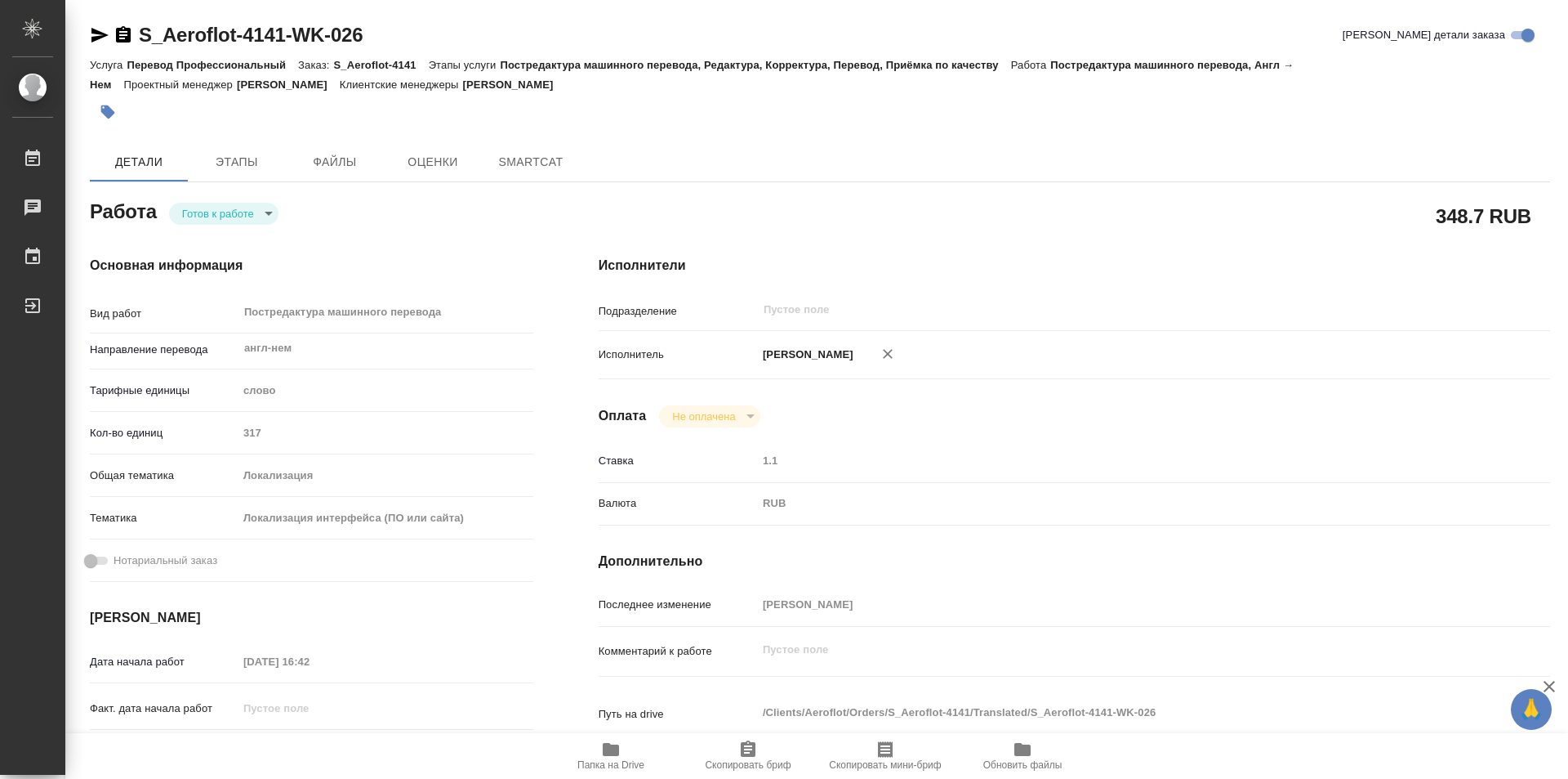
type textarea "x"
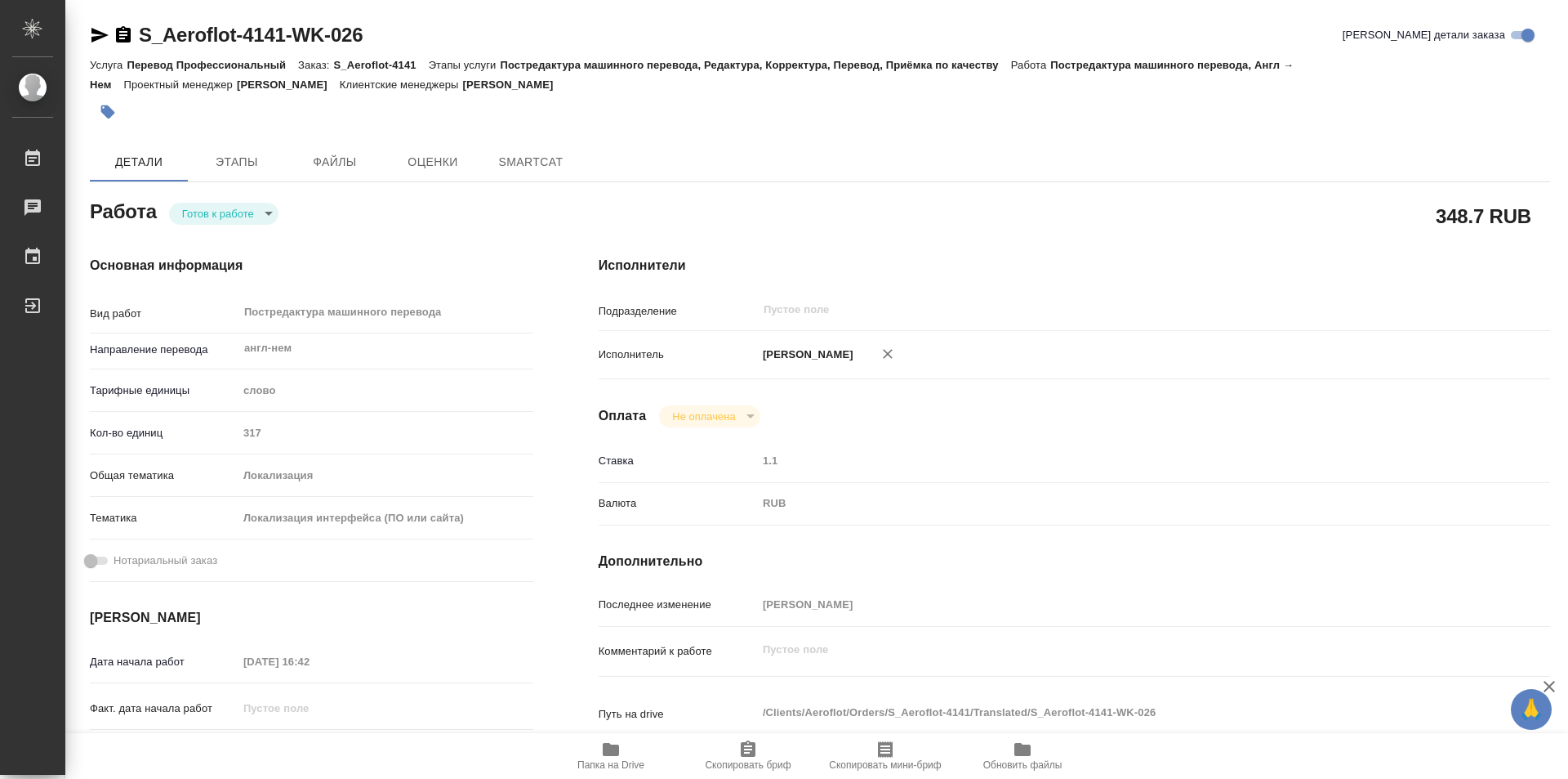
type textarea "x"
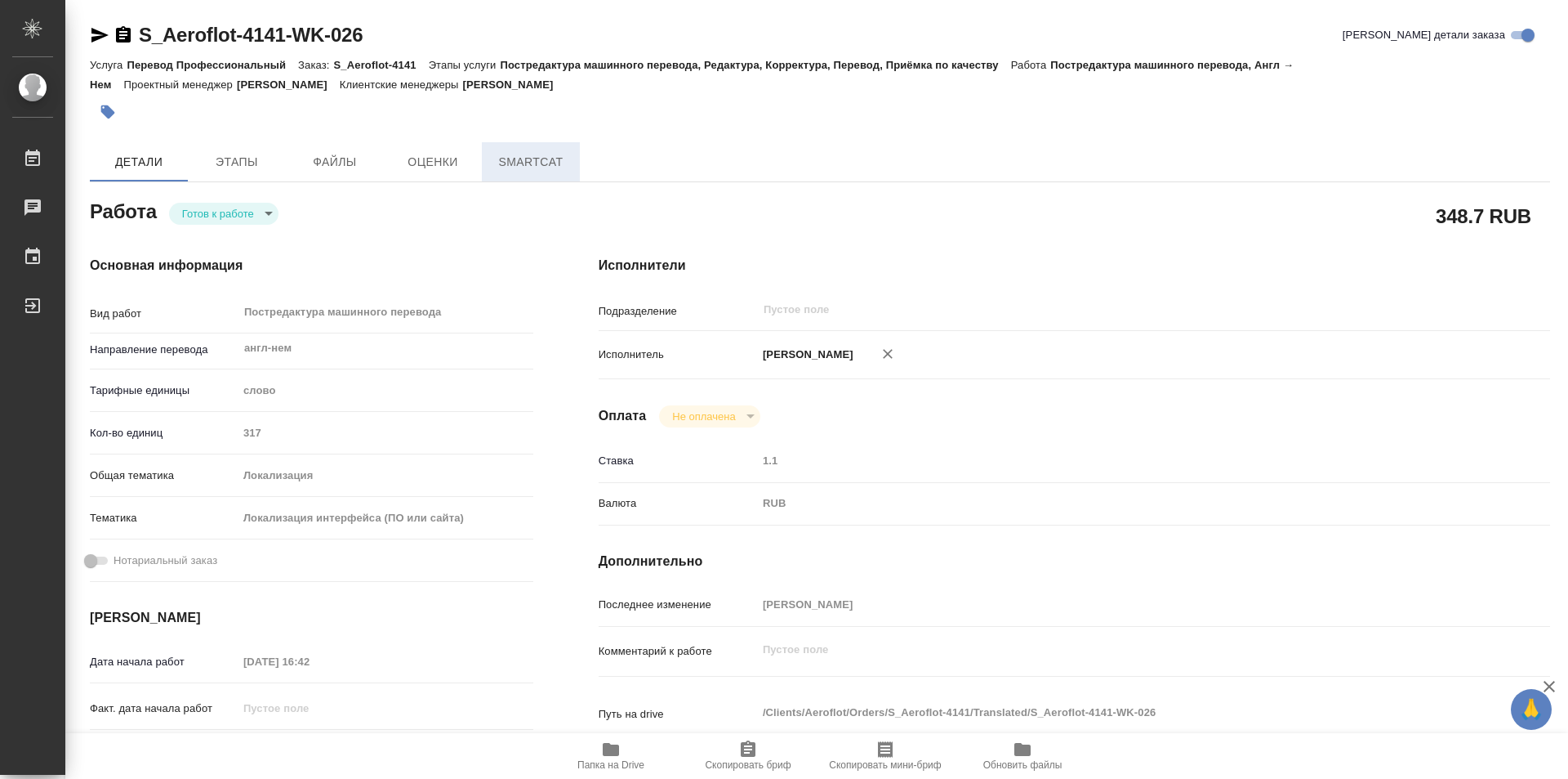
type textarea "x"
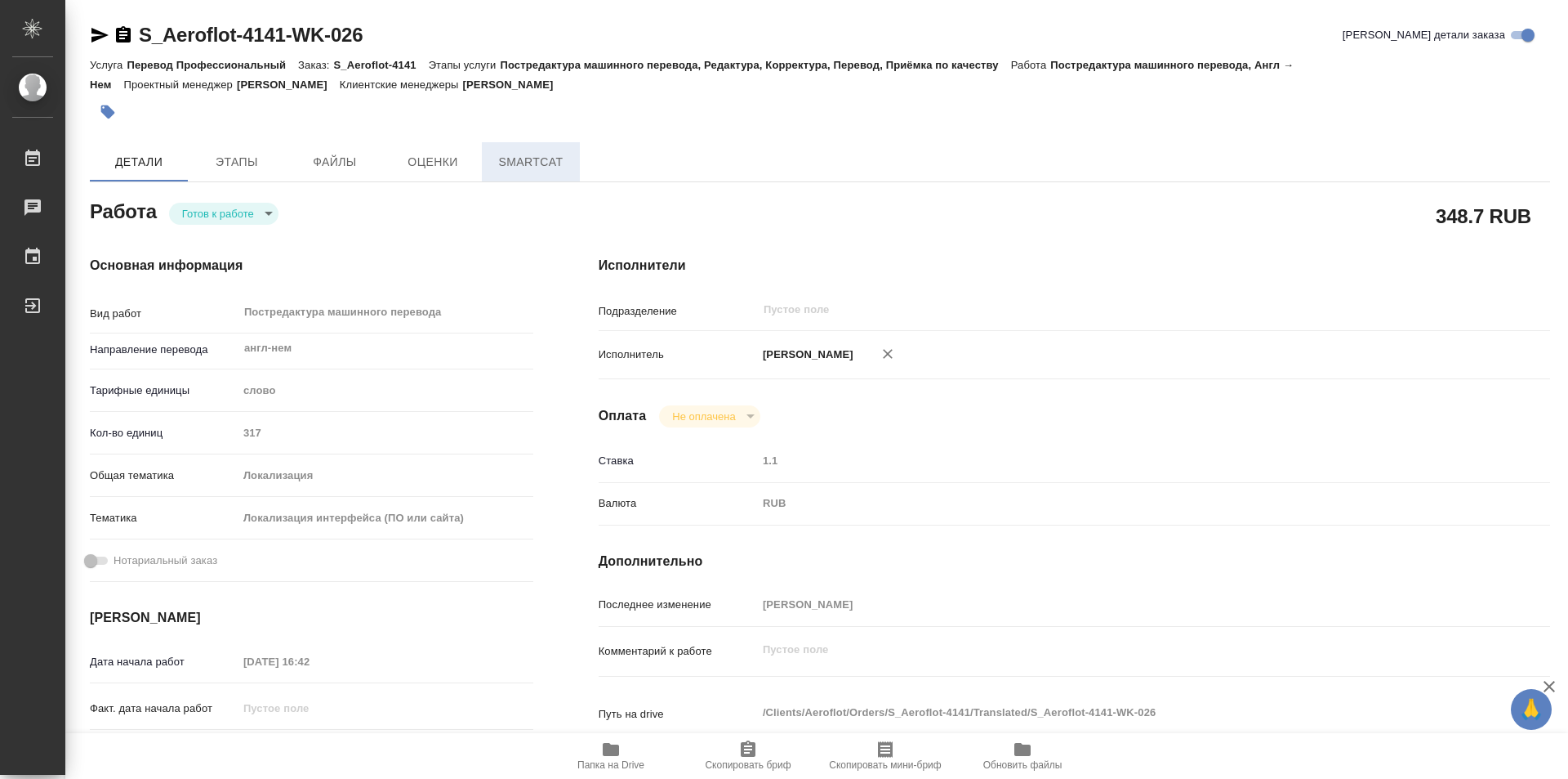
type textarea "x"
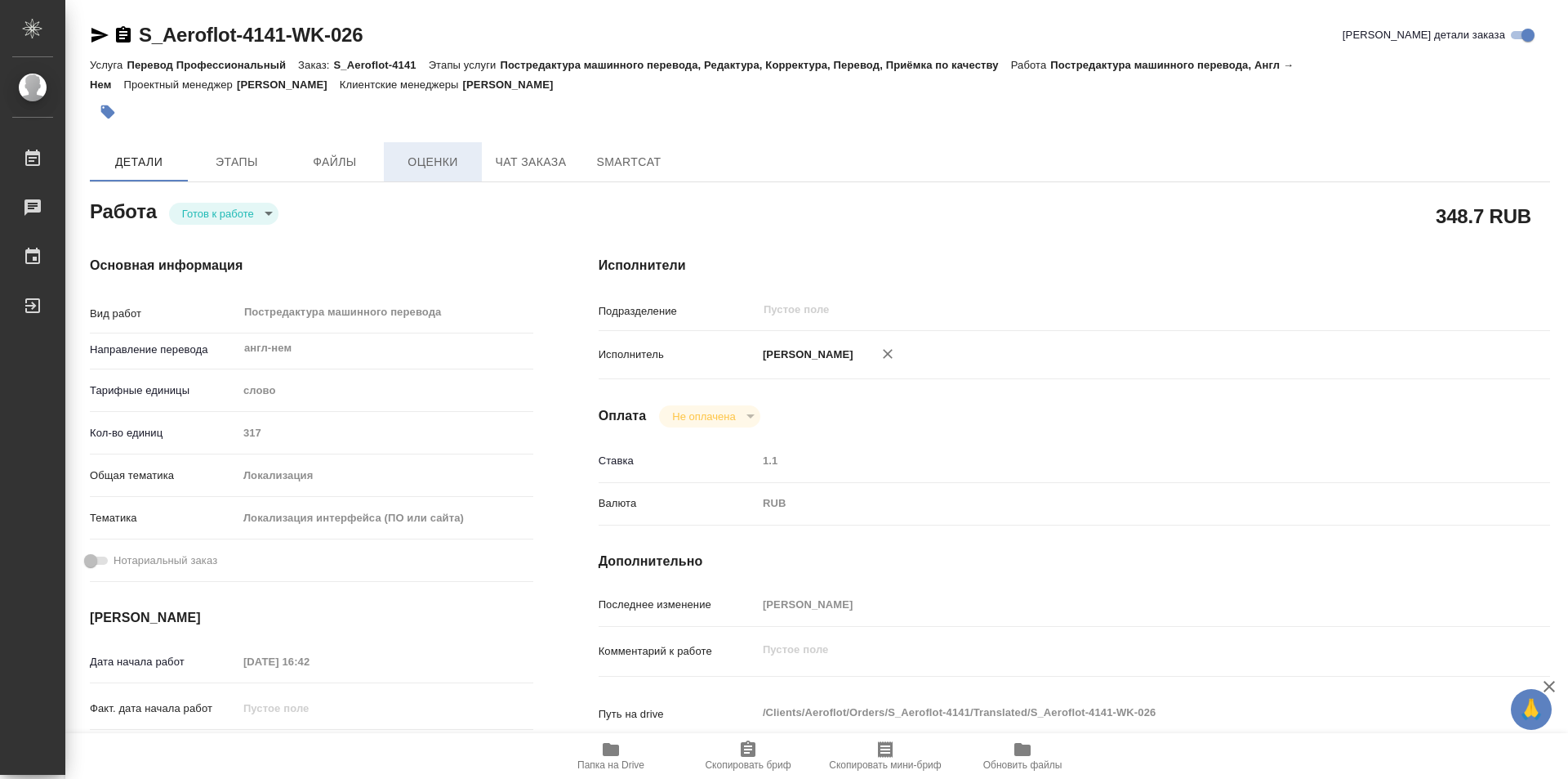
type textarea "x"
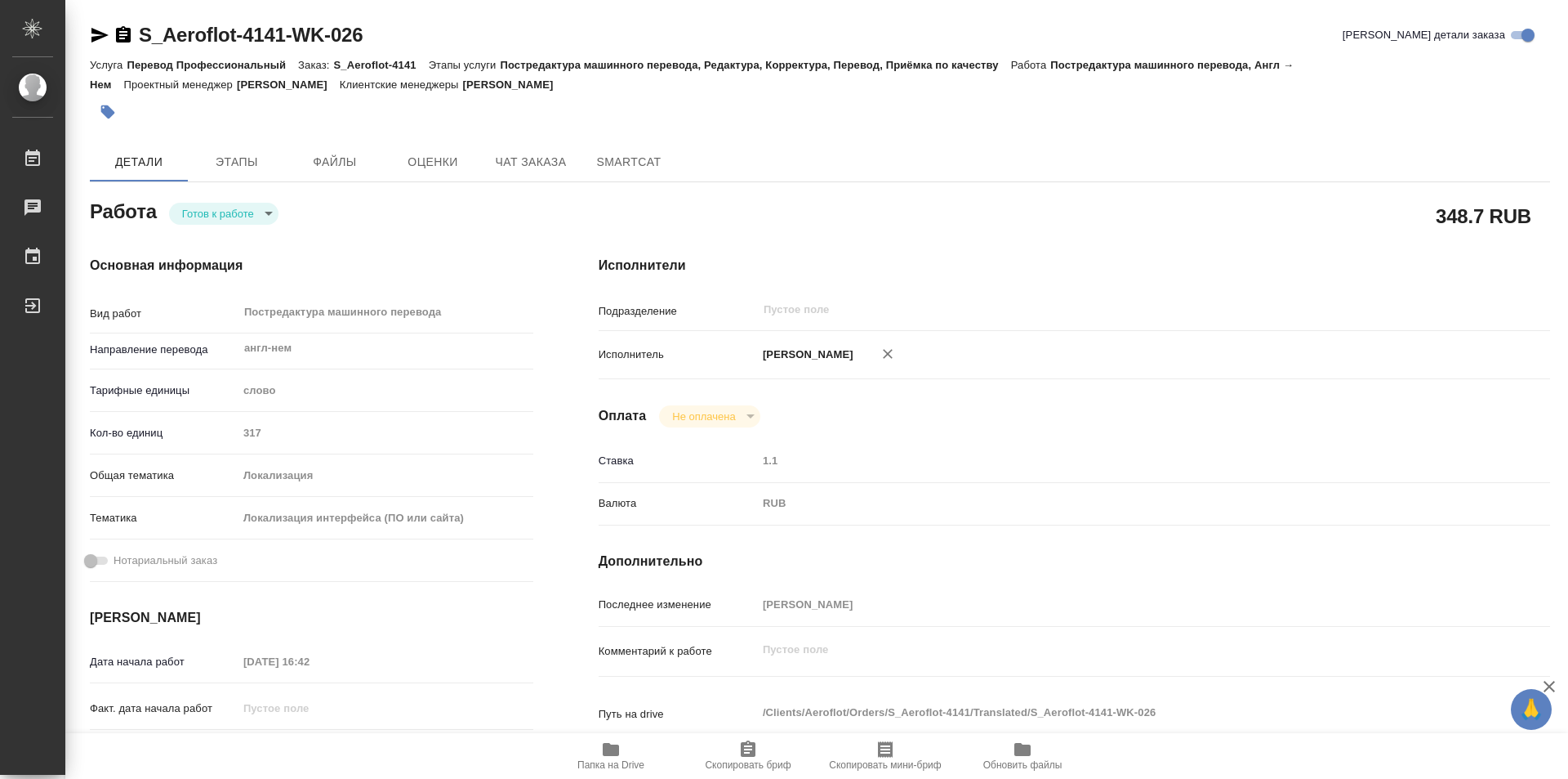
type textarea "x"
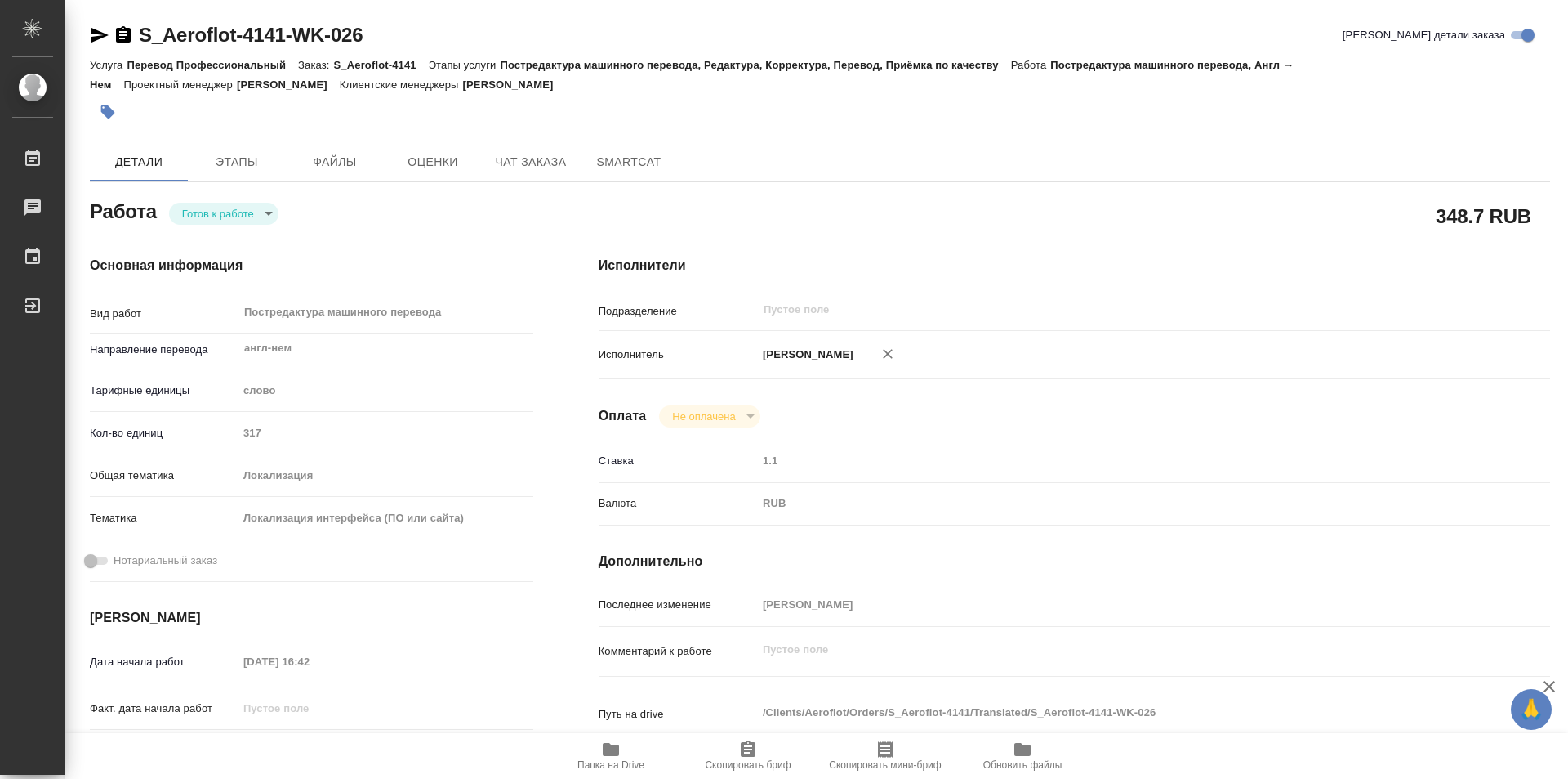
type textarea "x"
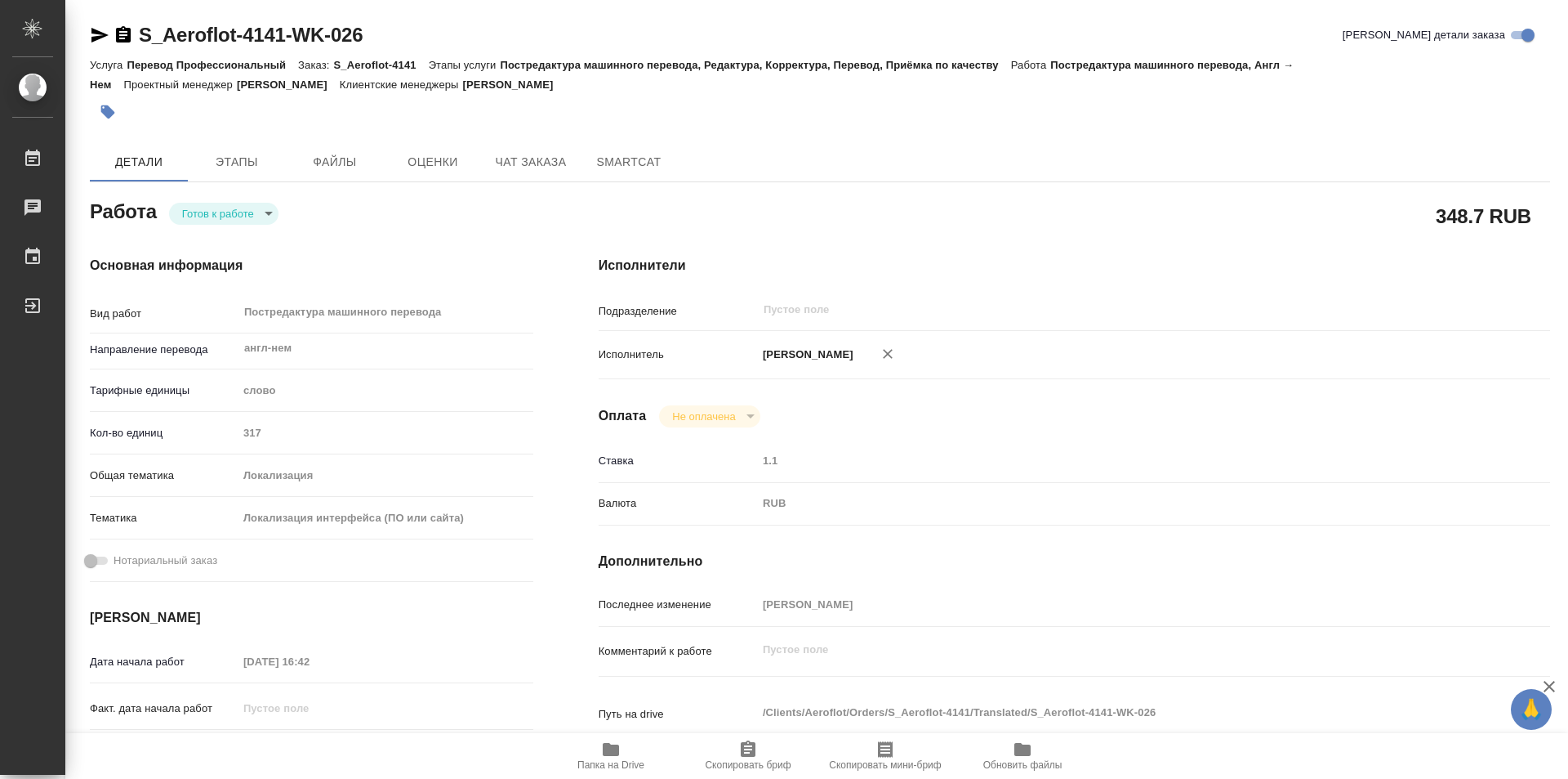
type textarea "x"
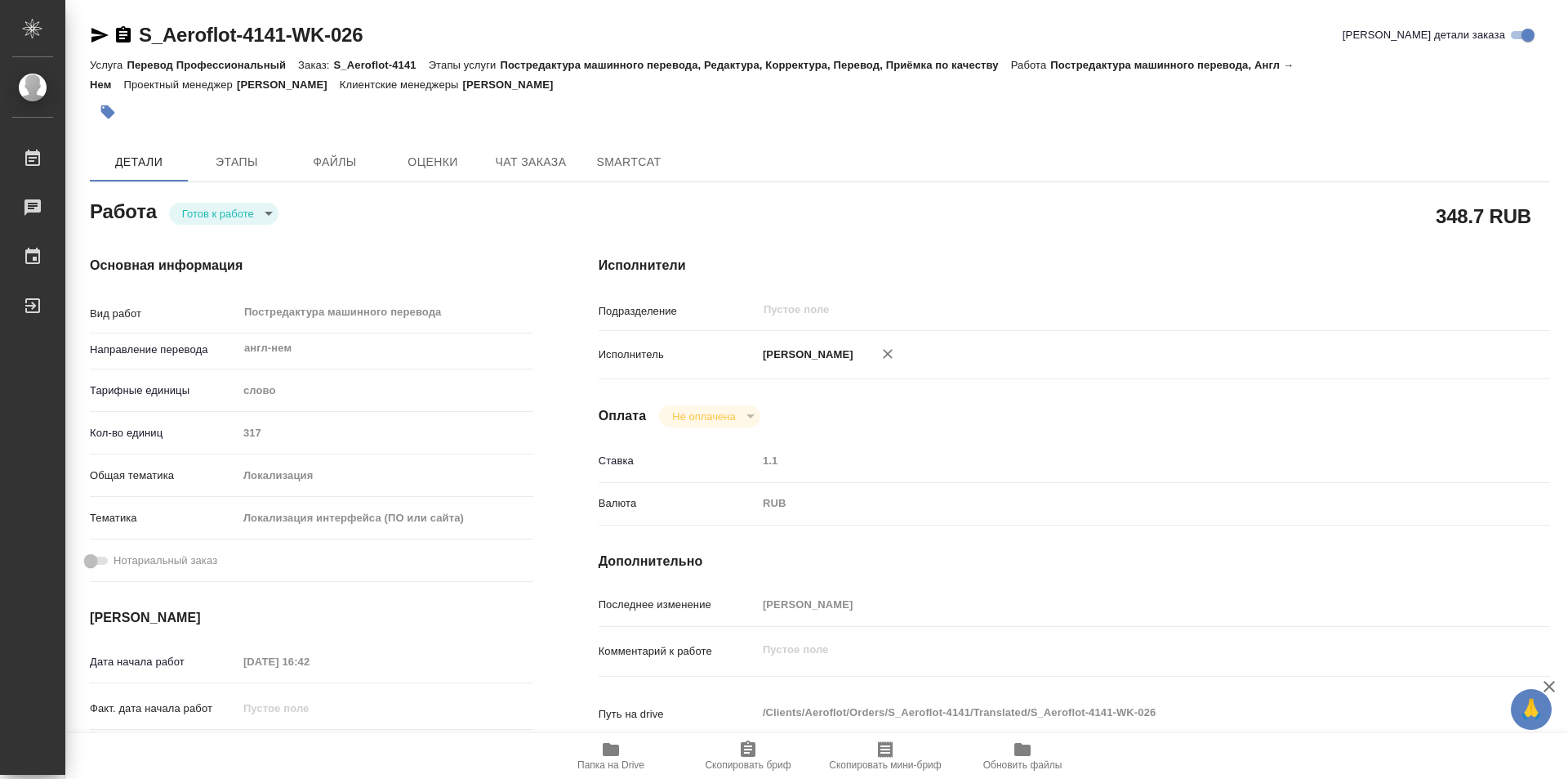
type textarea "x"
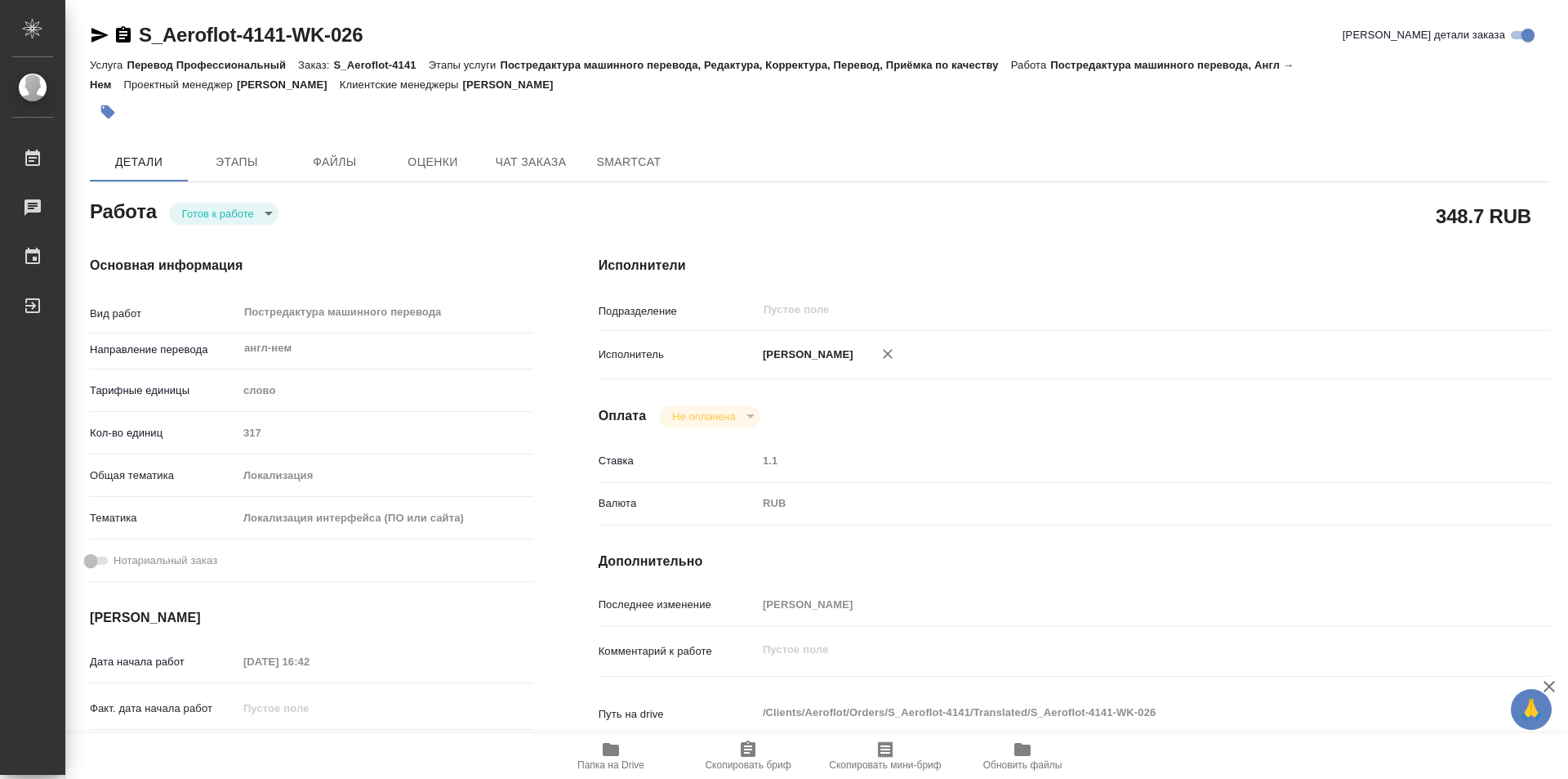
type textarea "x"
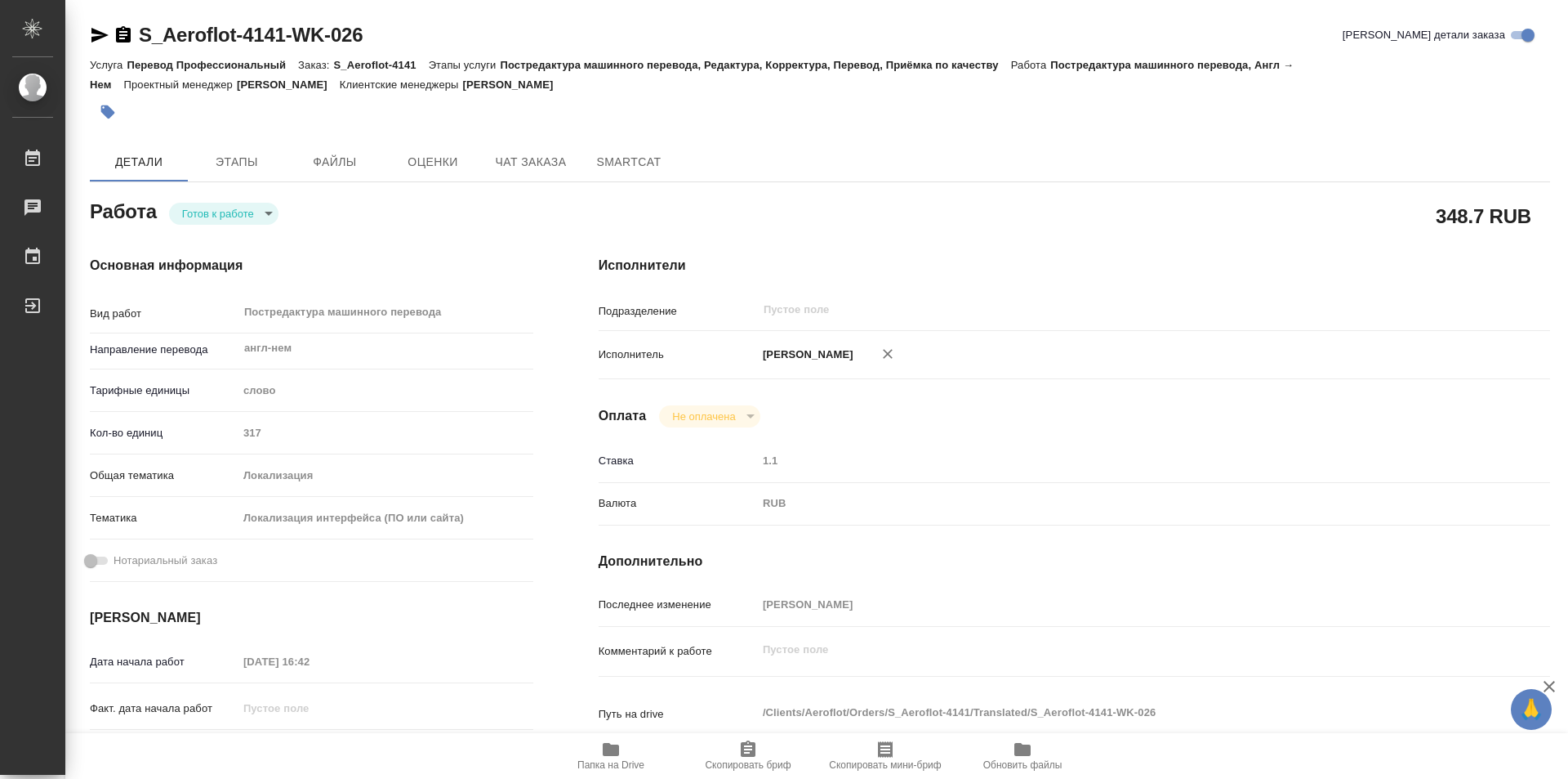
type textarea "x"
click at [271, 212] on body "🙏 .cls-1 fill:#fff; AWATERA Kozinets Larisa Работы 0 Чаты График Выйти S_Aerofl…" at bounding box center [784, 389] width 1568 height 779
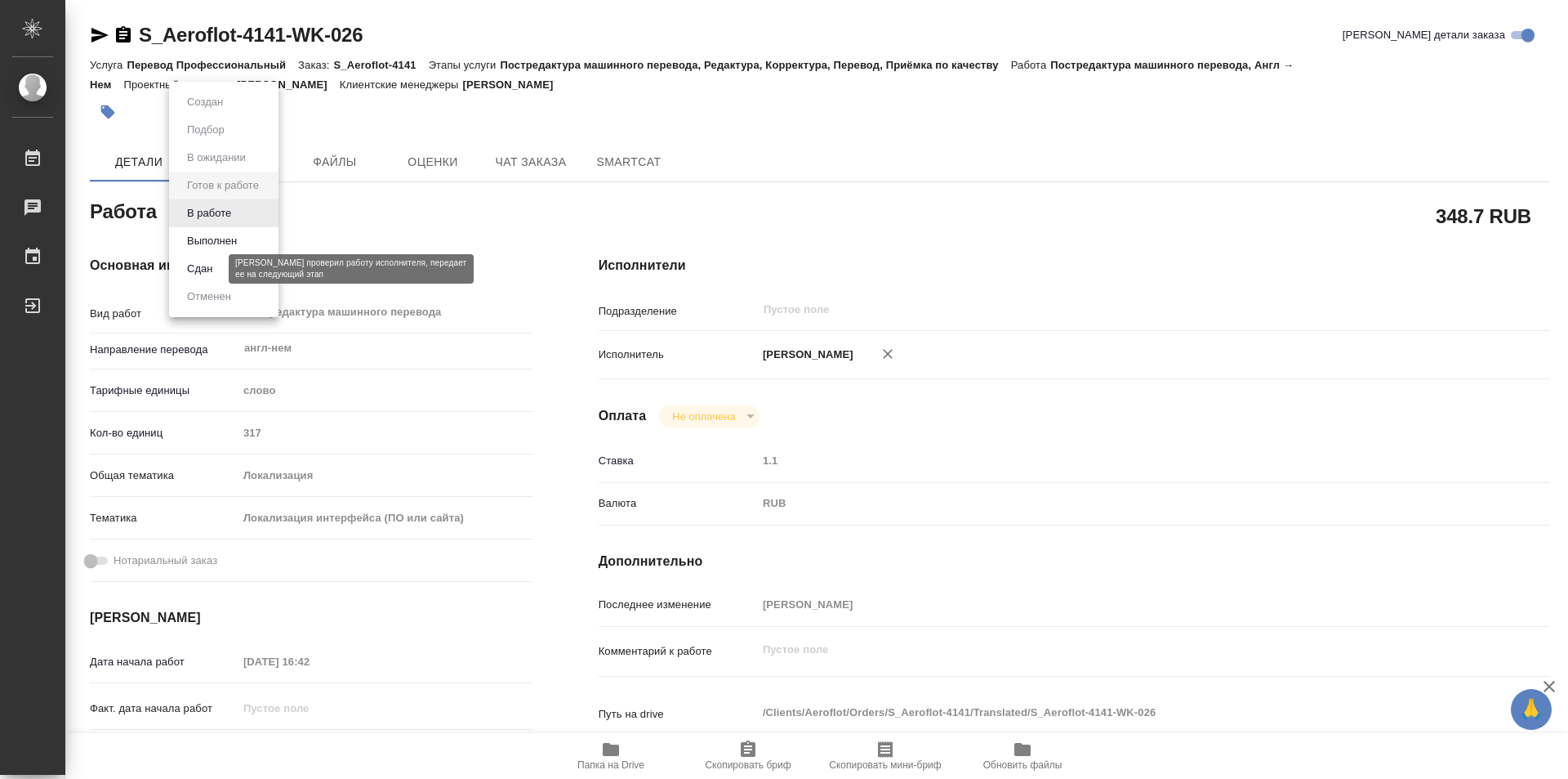
type textarea "x"
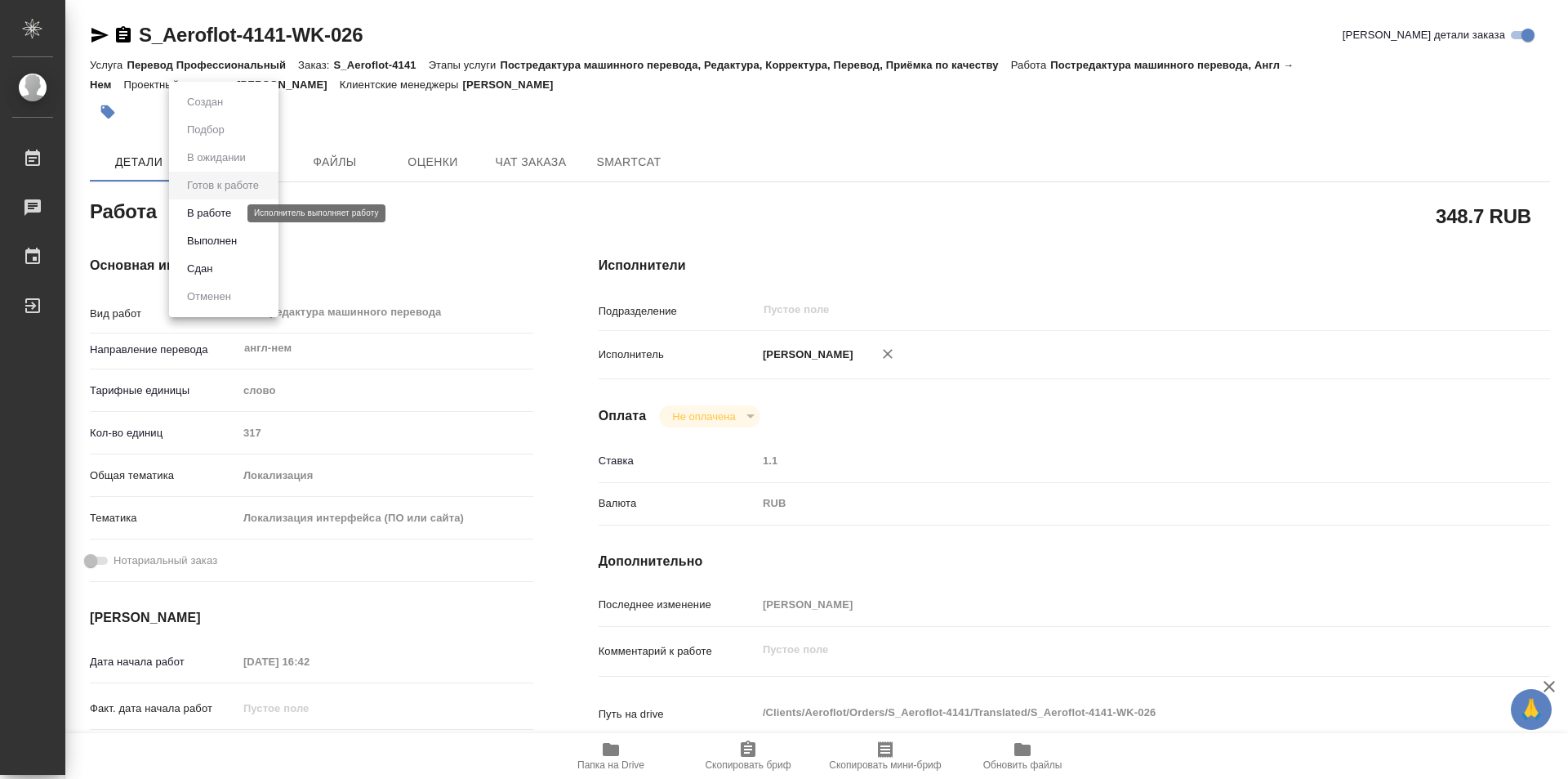
click at [225, 216] on button "В работе" at bounding box center [209, 213] width 54 height 18
type textarea "x"
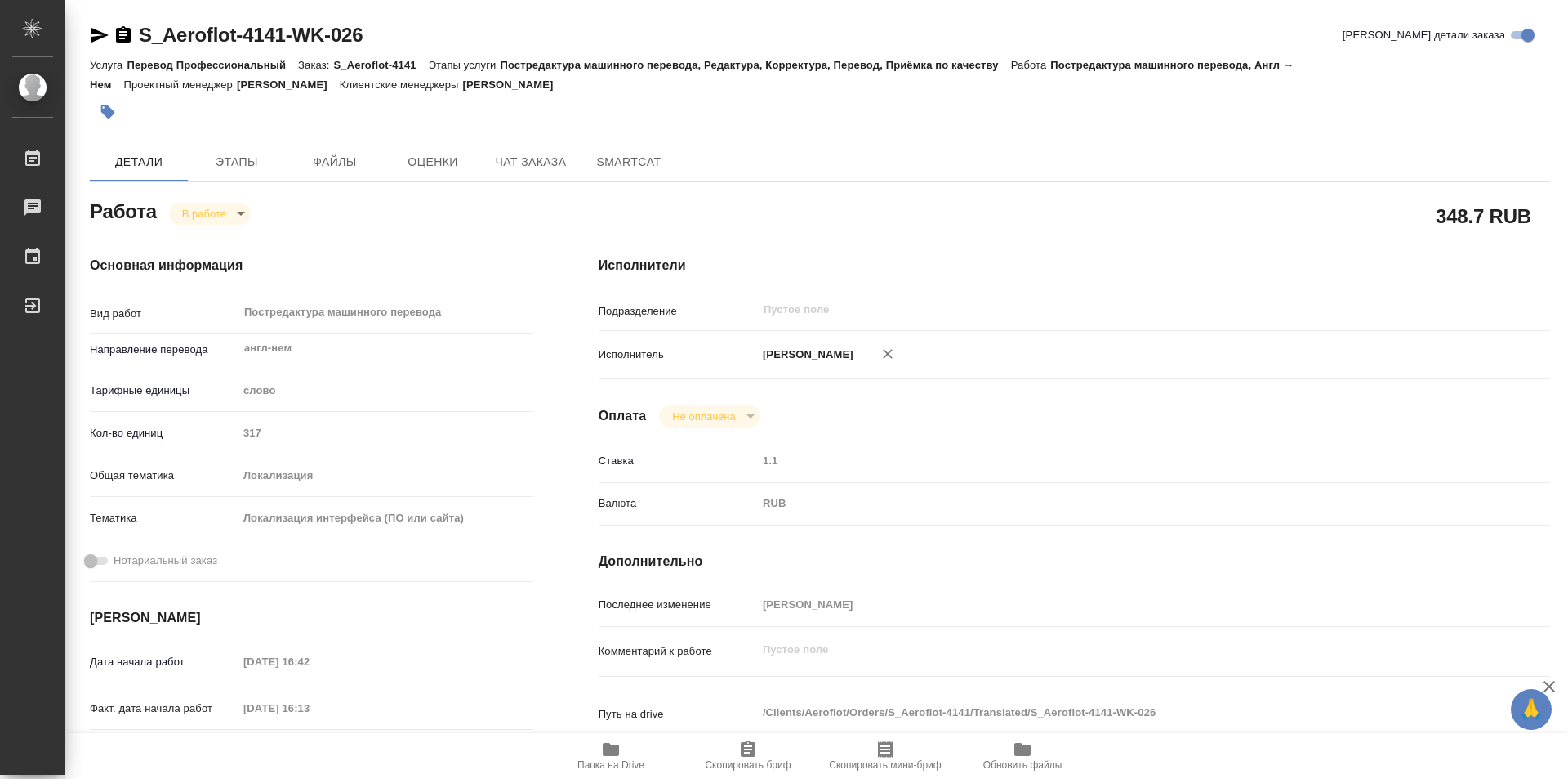
type textarea "x"
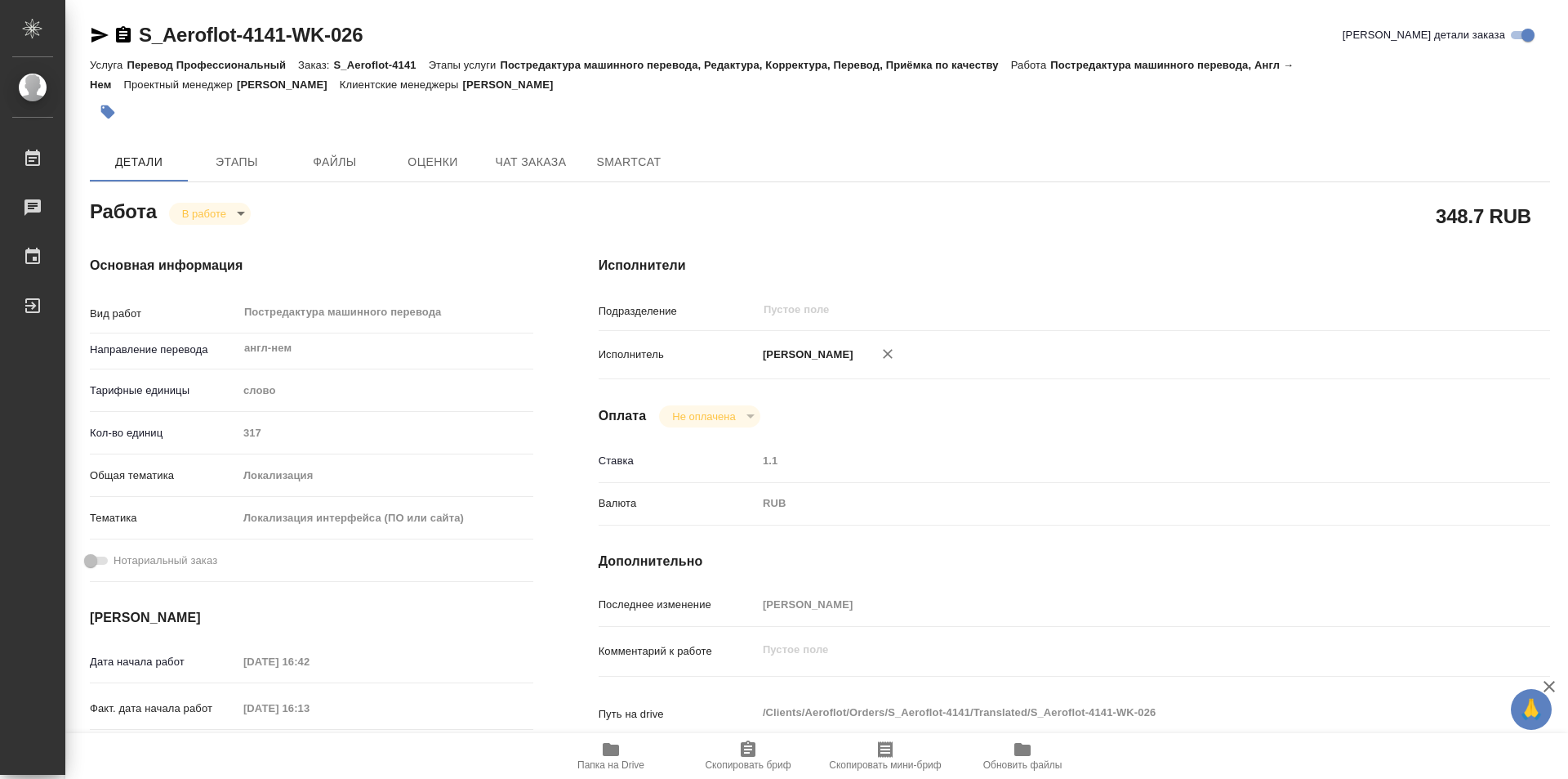
type textarea "x"
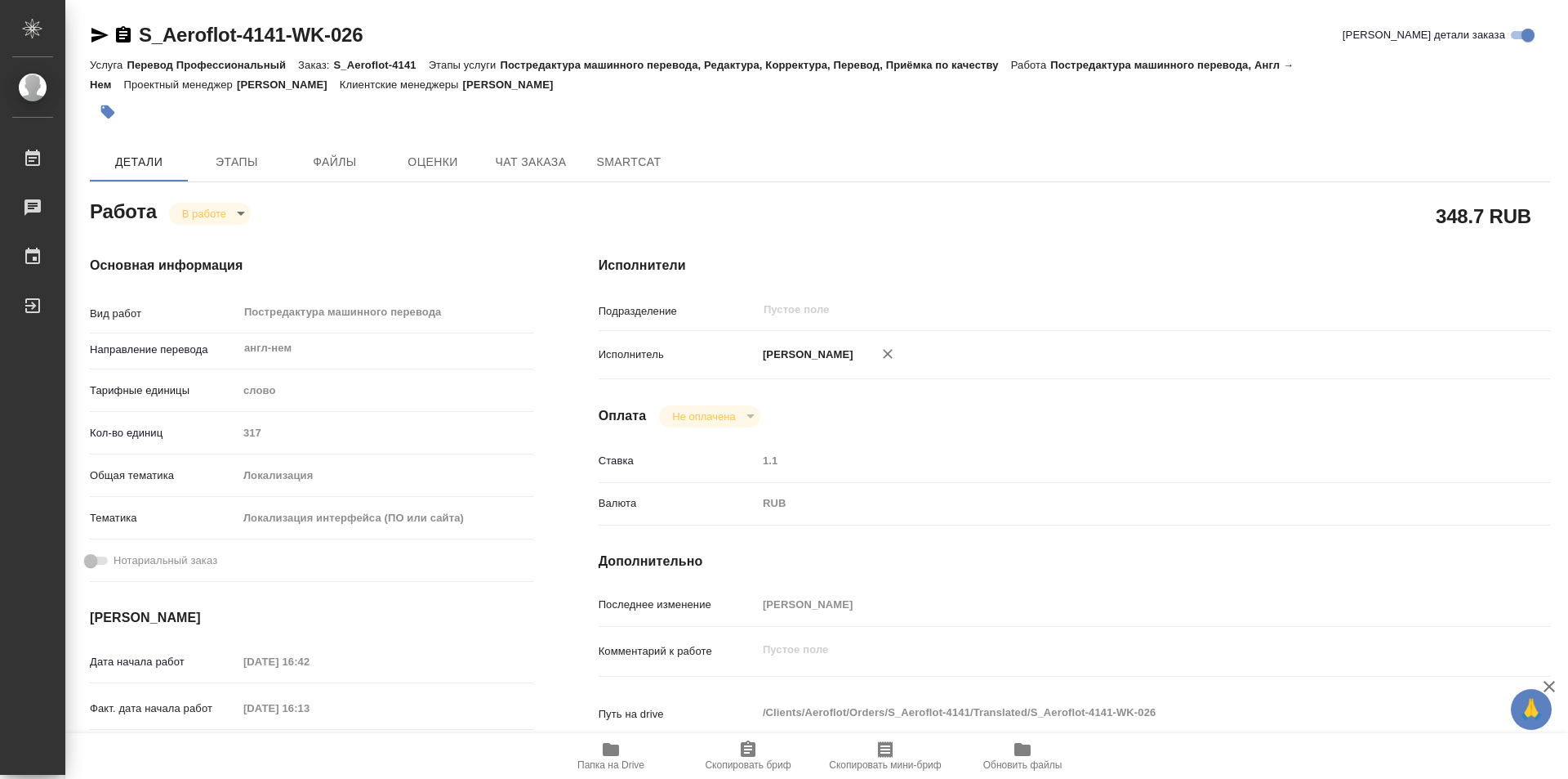
type textarea "x"
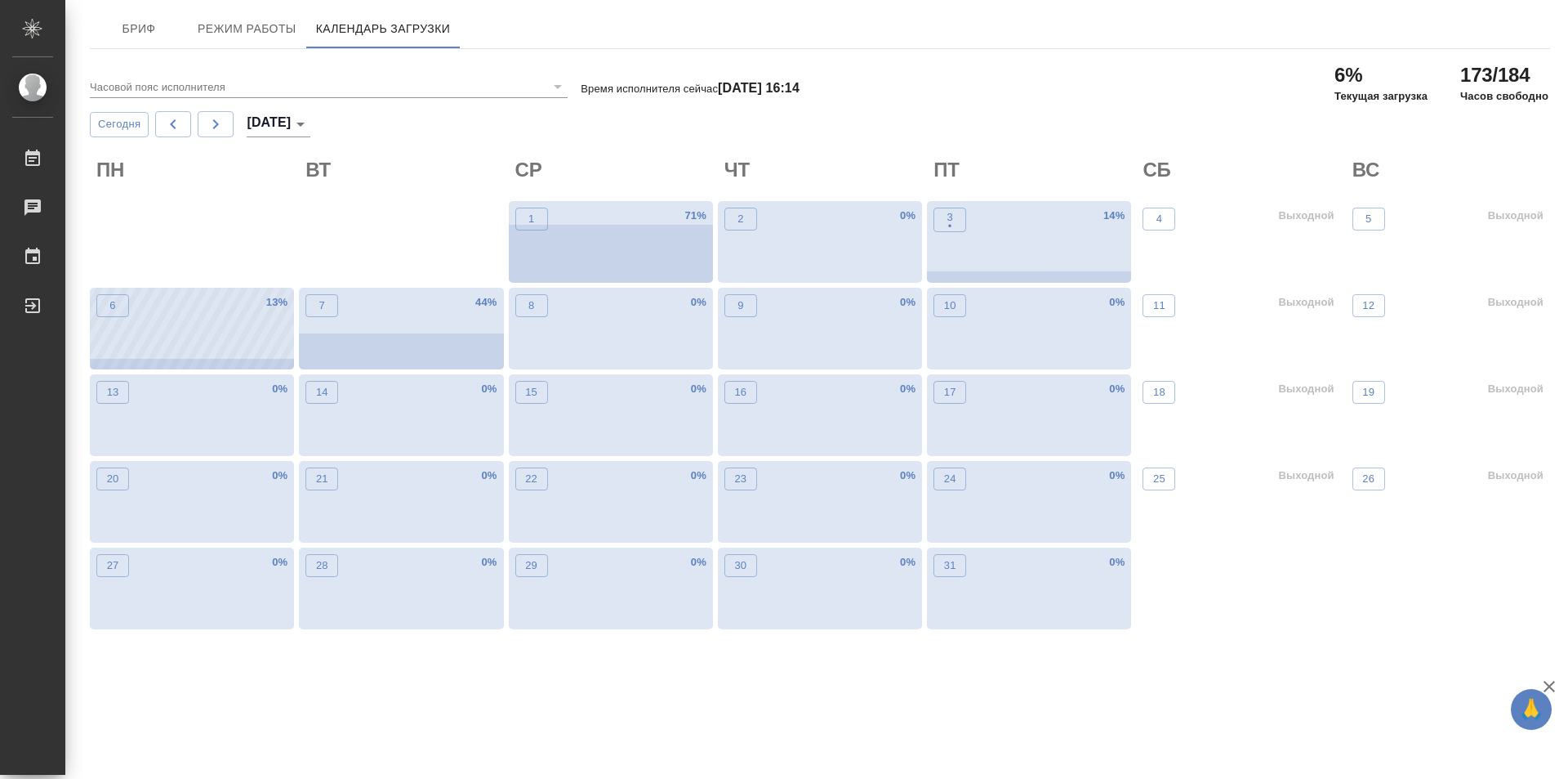
click at [161, 338] on div "6 13 %" at bounding box center [192, 328] width 204 height 82
